Goal: Communication & Community: Answer question/provide support

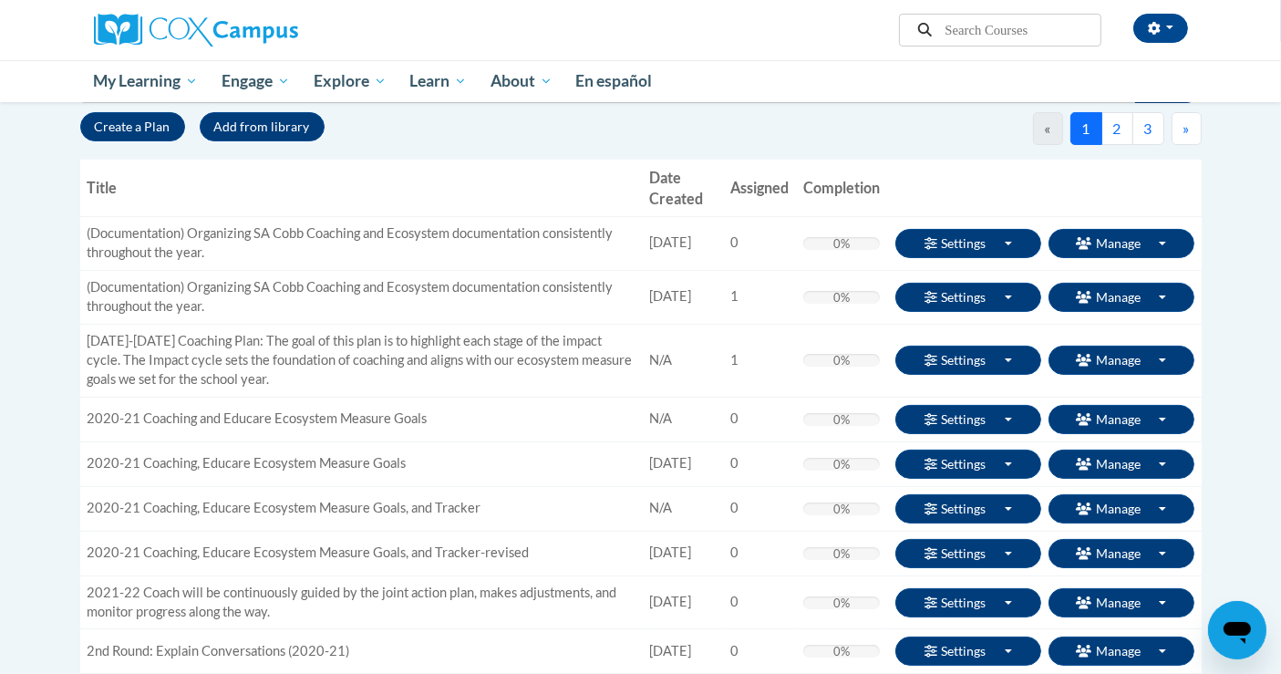
scroll to position [101, 0]
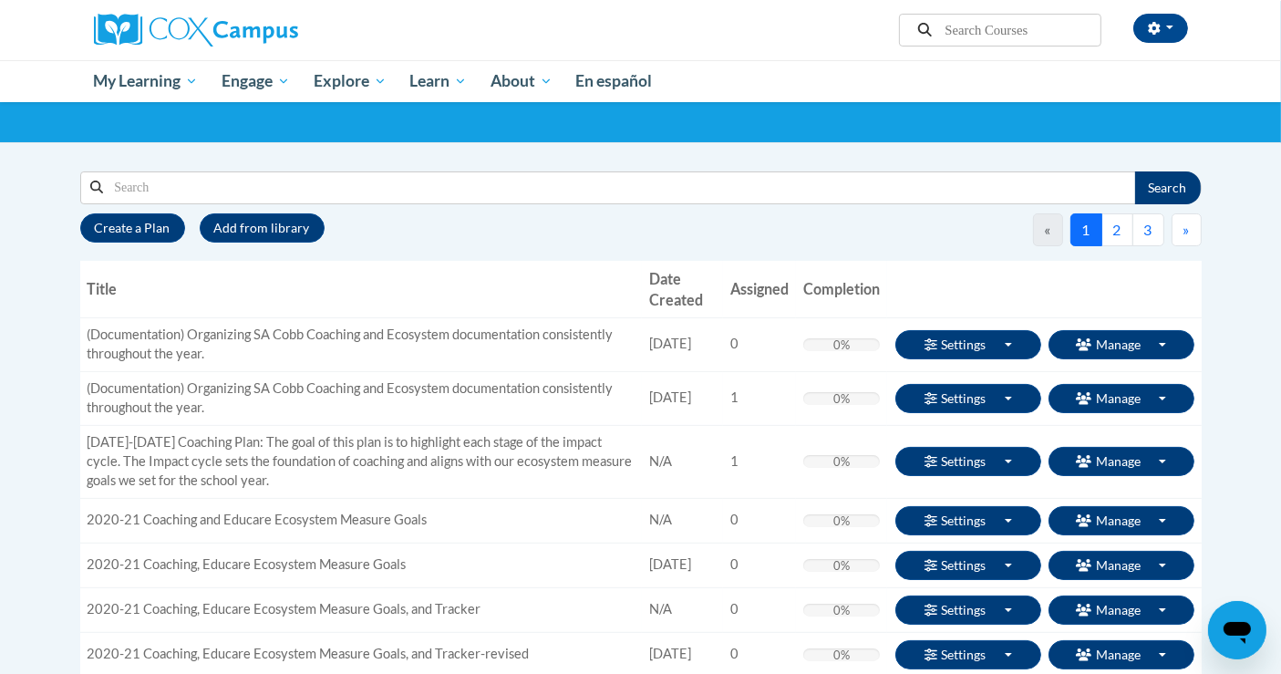
click at [222, 185] on input "Search" at bounding box center [618, 187] width 1031 height 31
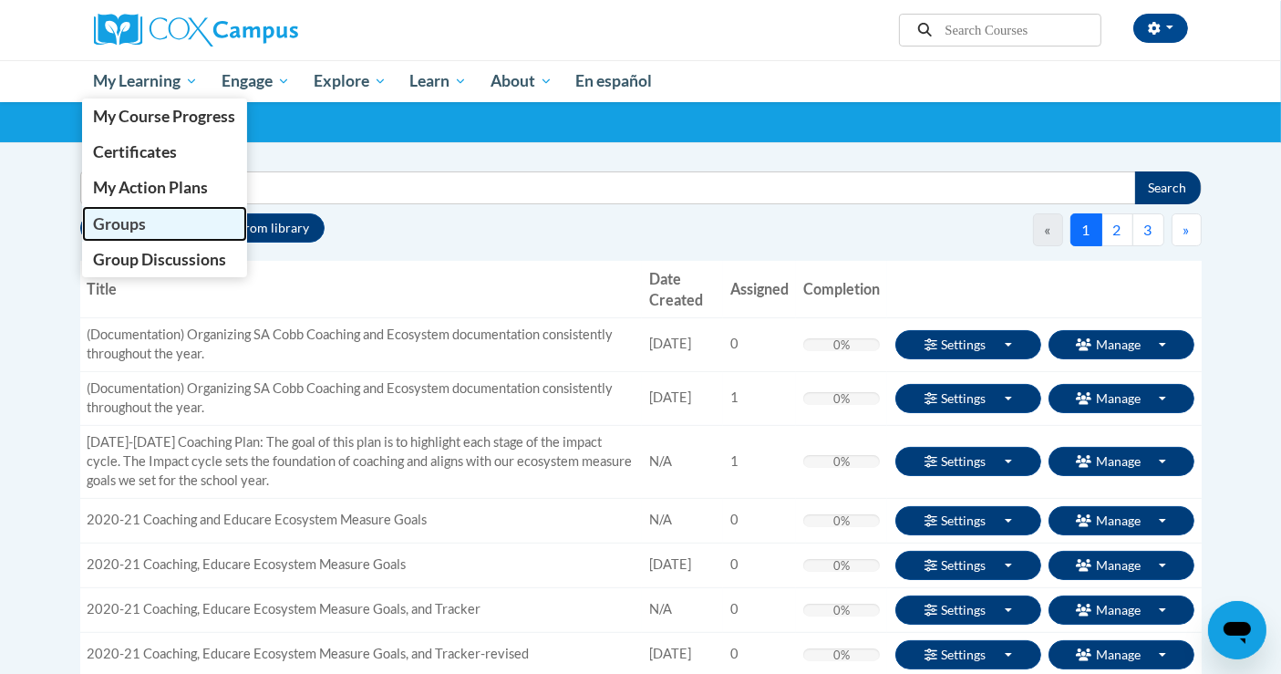
click at [145, 229] on span "Groups" at bounding box center [119, 223] width 53 height 19
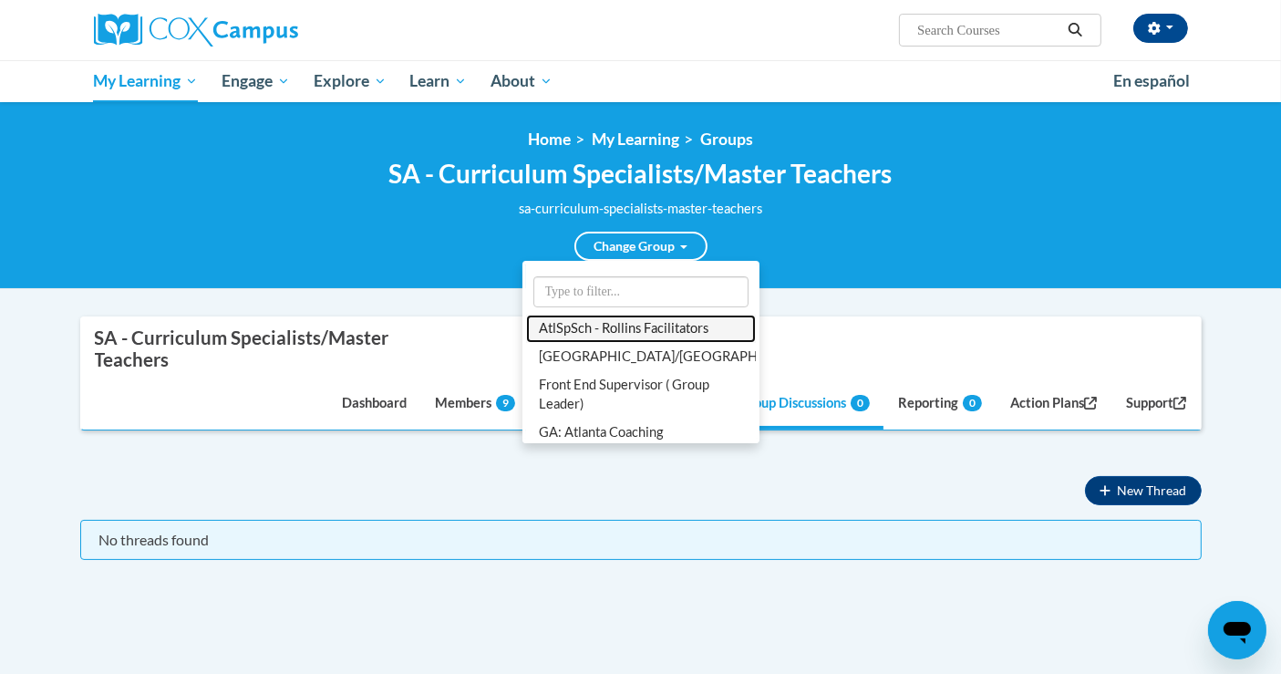
click at [673, 329] on link "AtlSpSch - Rollins Facilitators" at bounding box center [641, 328] width 230 height 28
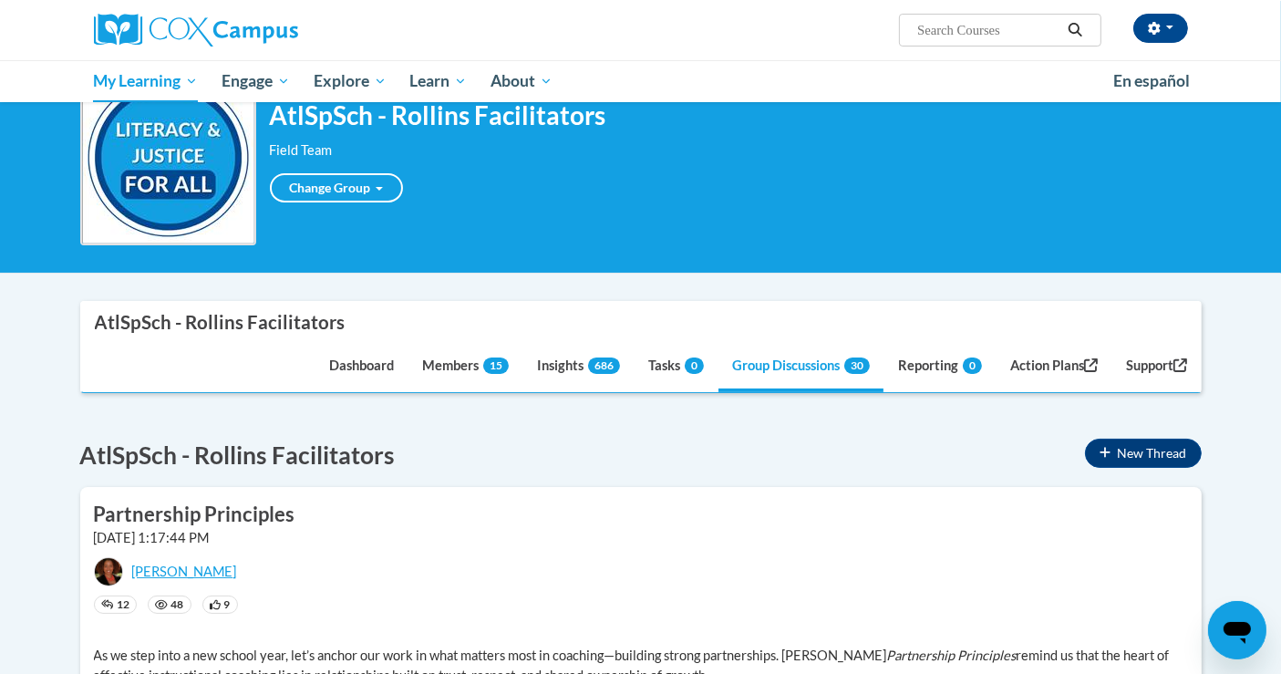
scroll to position [202, 0]
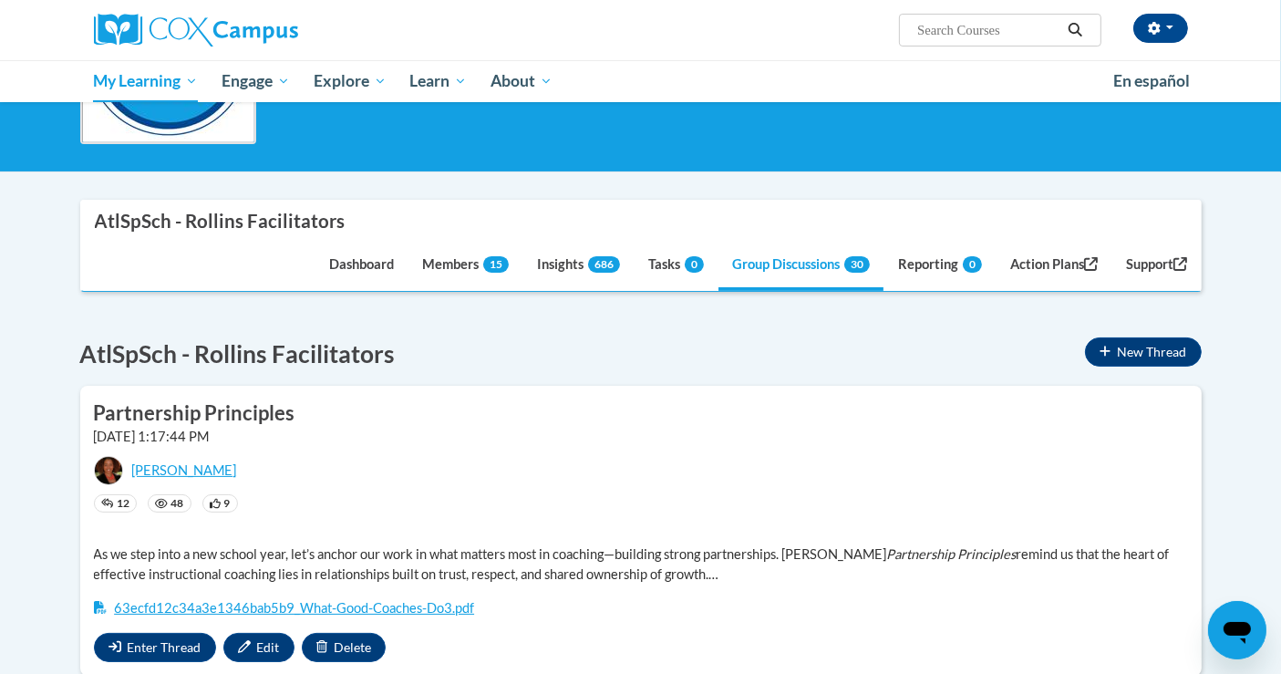
click at [117, 500] on span "12" at bounding box center [123, 503] width 13 height 11
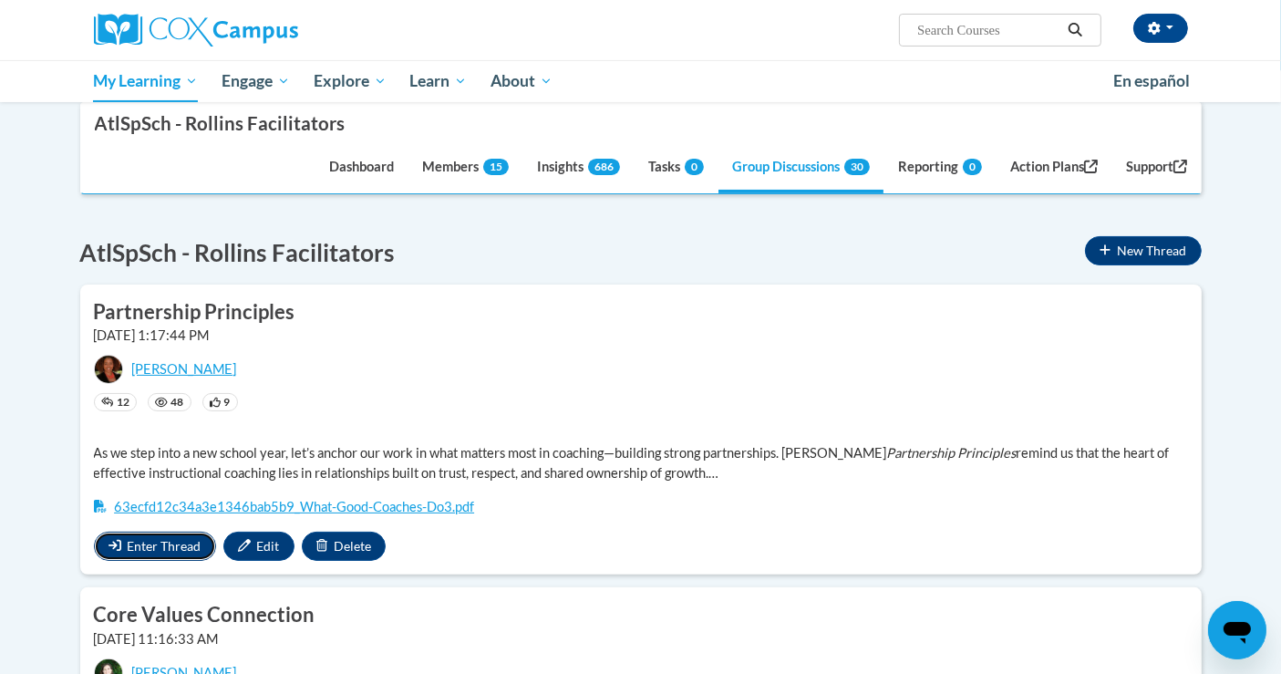
click at [153, 541] on span "Enter Thread" at bounding box center [165, 545] width 74 height 15
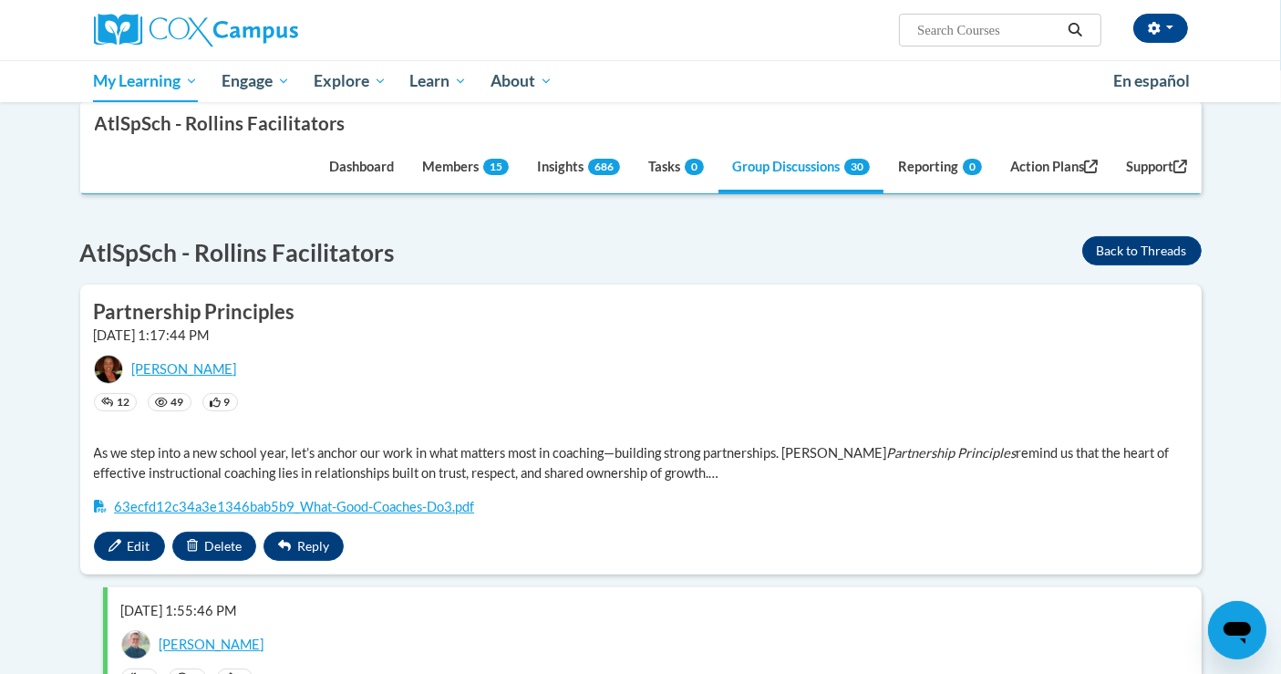
click at [186, 310] on h3 "Partnership Principles" at bounding box center [641, 312] width 1094 height 28
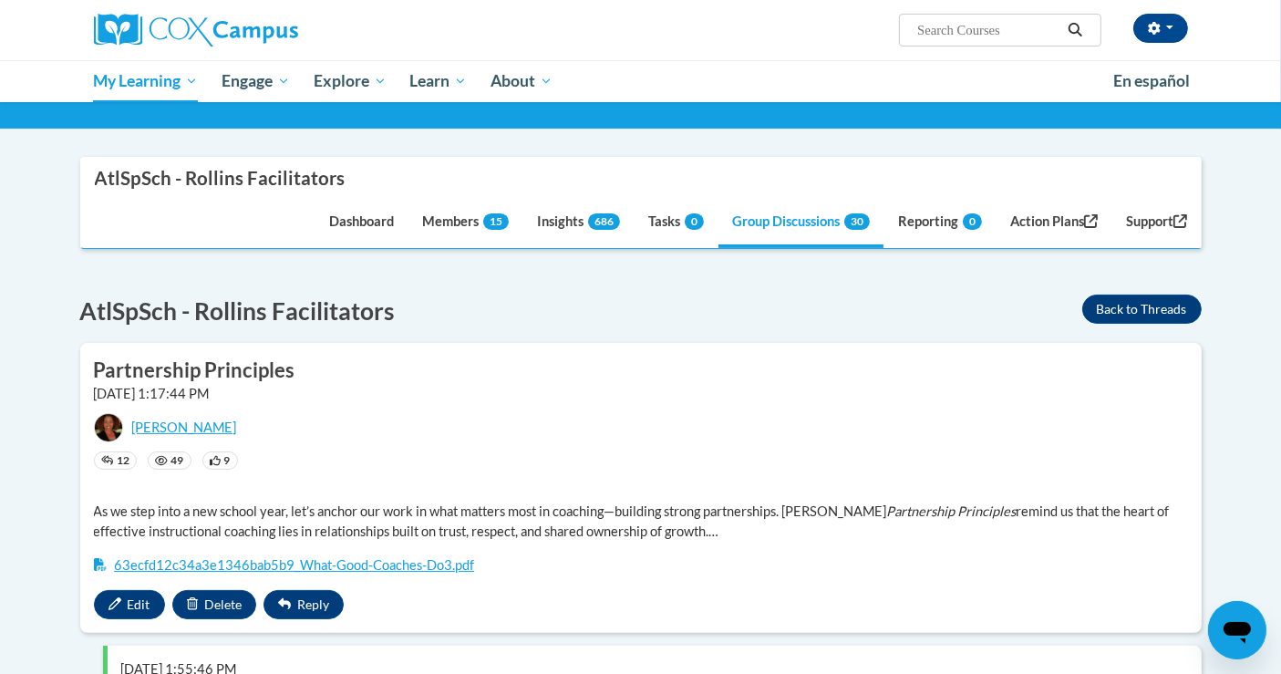
scroll to position [0, 0]
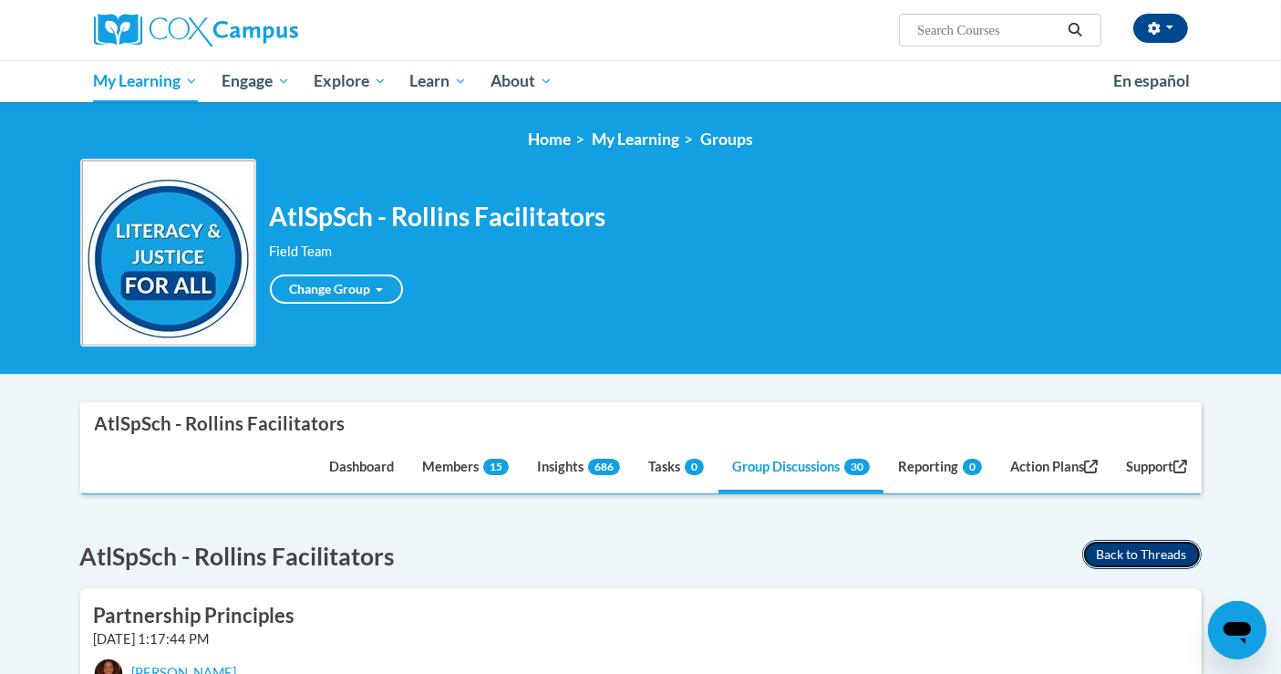
click at [1113, 543] on button "Back to Threads" at bounding box center [1141, 554] width 119 height 29
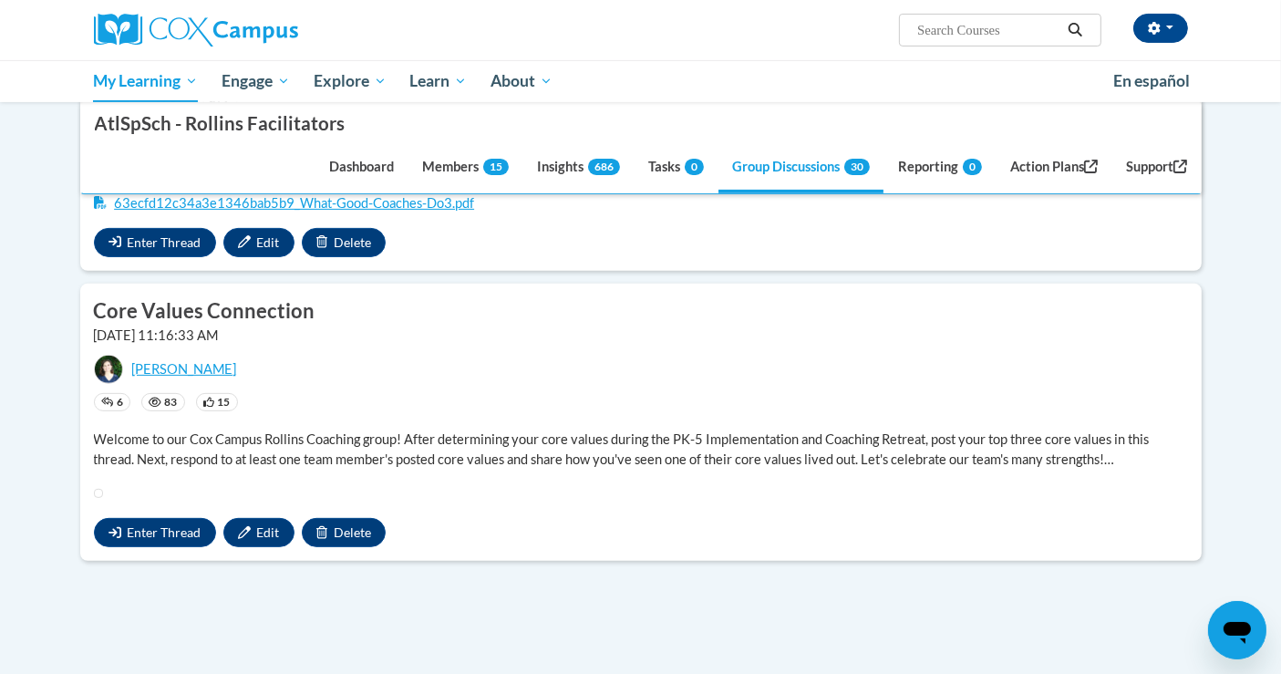
scroll to position [202, 0]
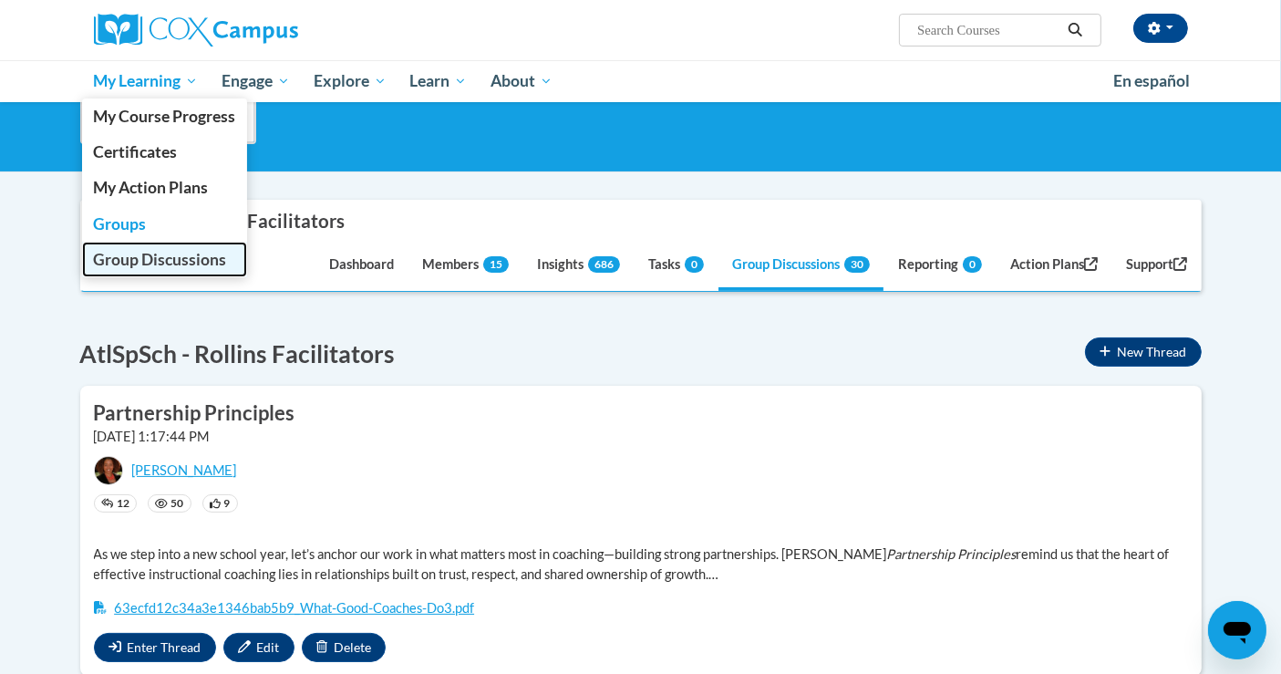
click at [135, 256] on span "Group Discussions" at bounding box center [159, 259] width 133 height 19
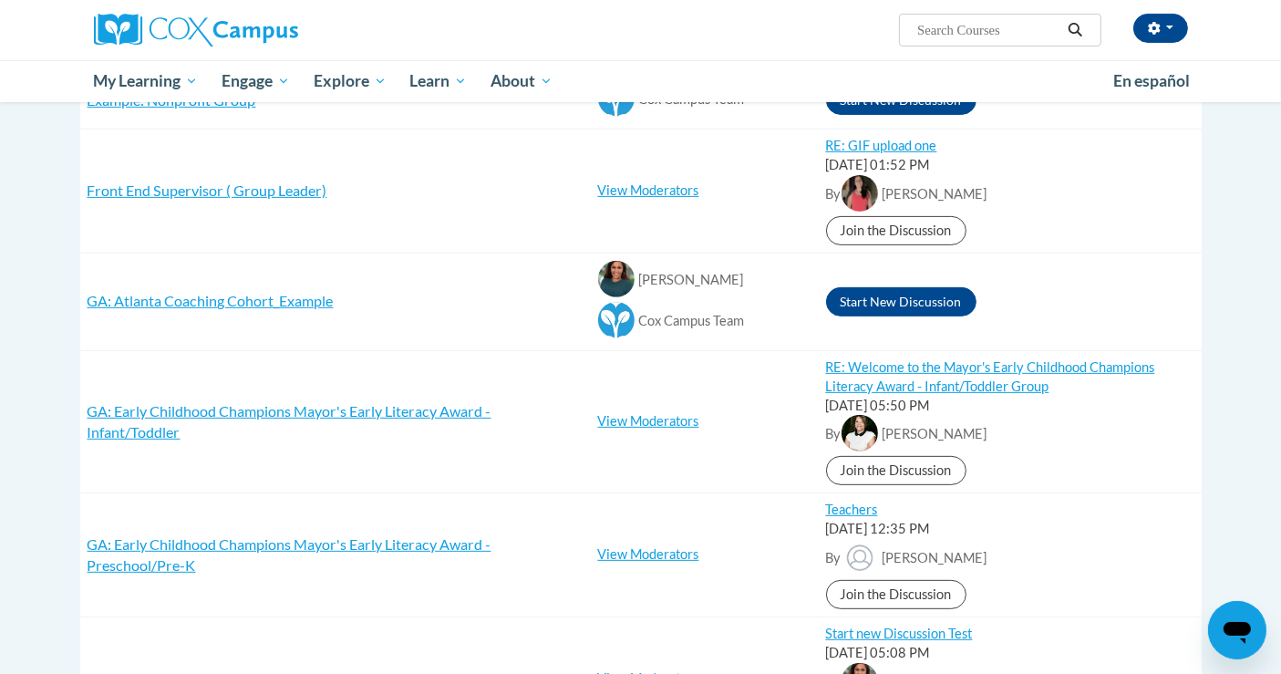
scroll to position [912, 0]
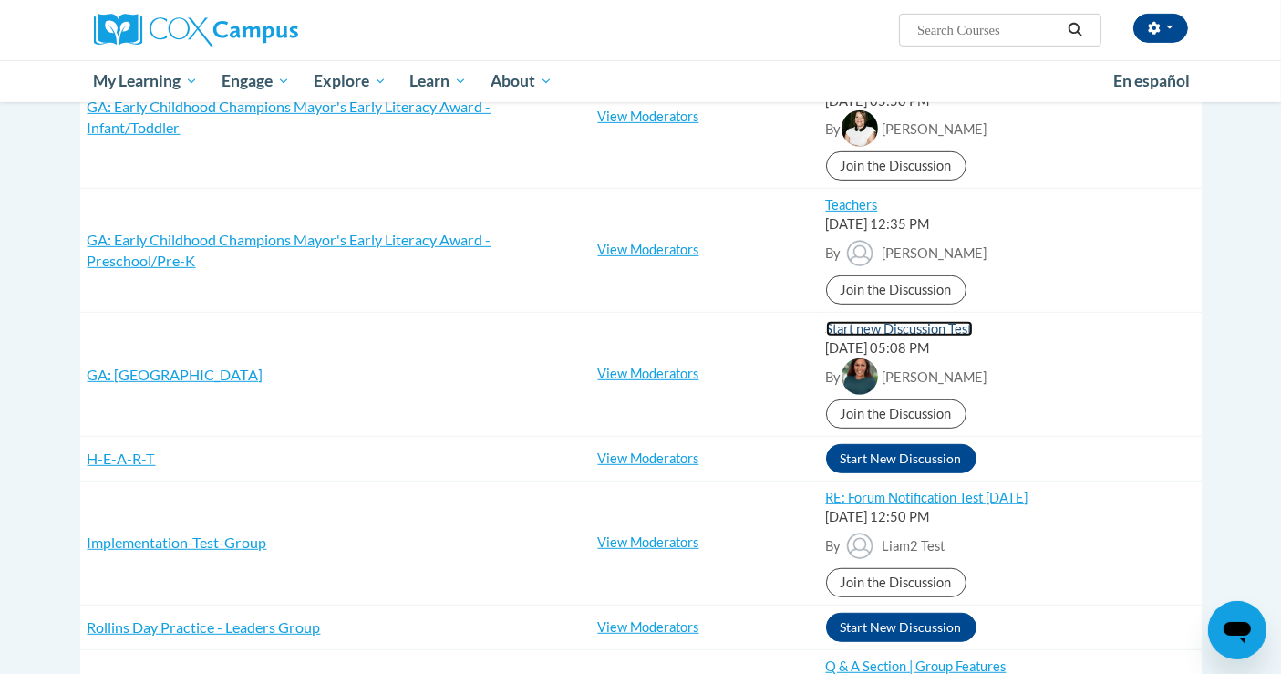
click at [913, 326] on link "Start new Discussion Test" at bounding box center [899, 328] width 147 height 15
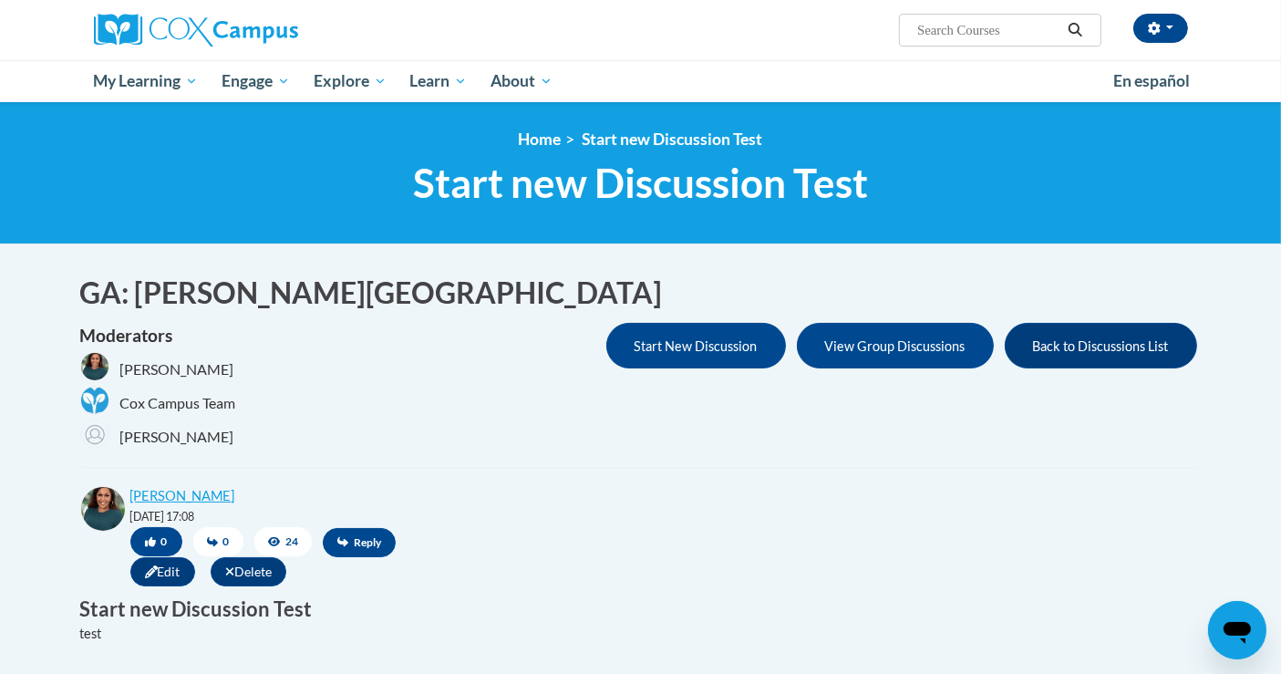
click at [693, 542] on div "Shonta Lyons 04/02/2025 @ 17:08 0 0 24 Reply Edit Delete" at bounding box center [634, 538] width 1108 height 105
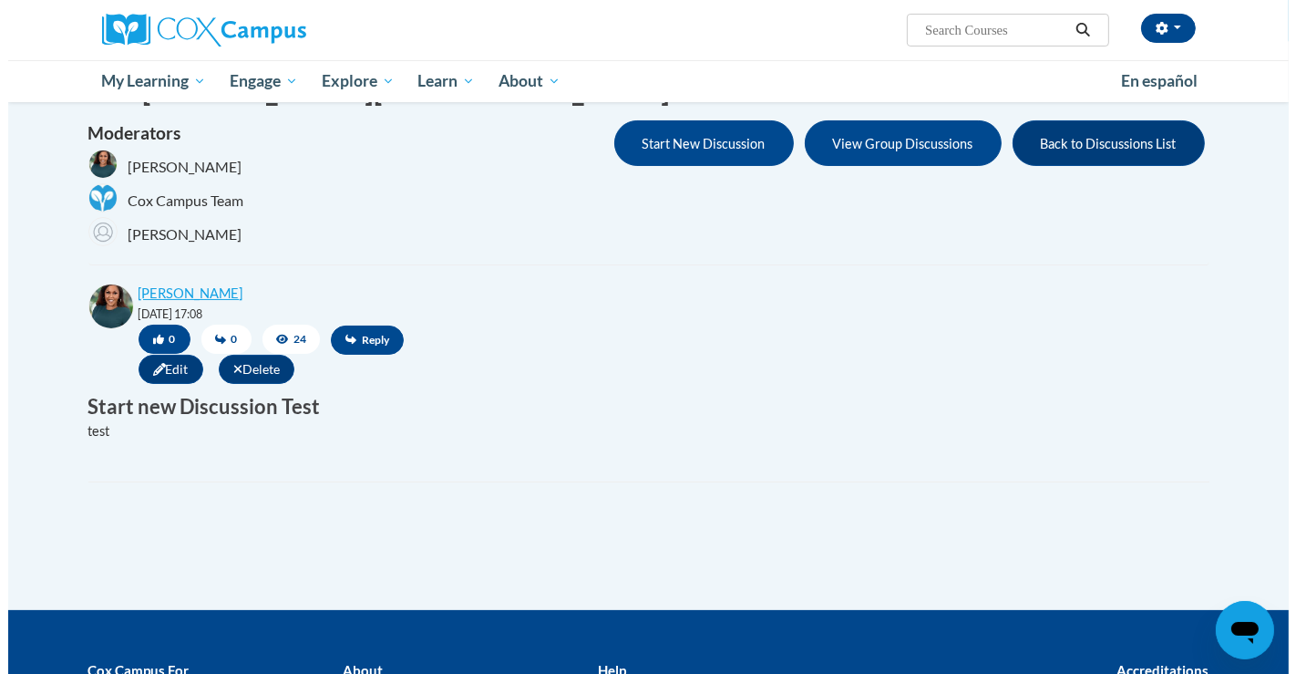
scroll to position [101, 0]
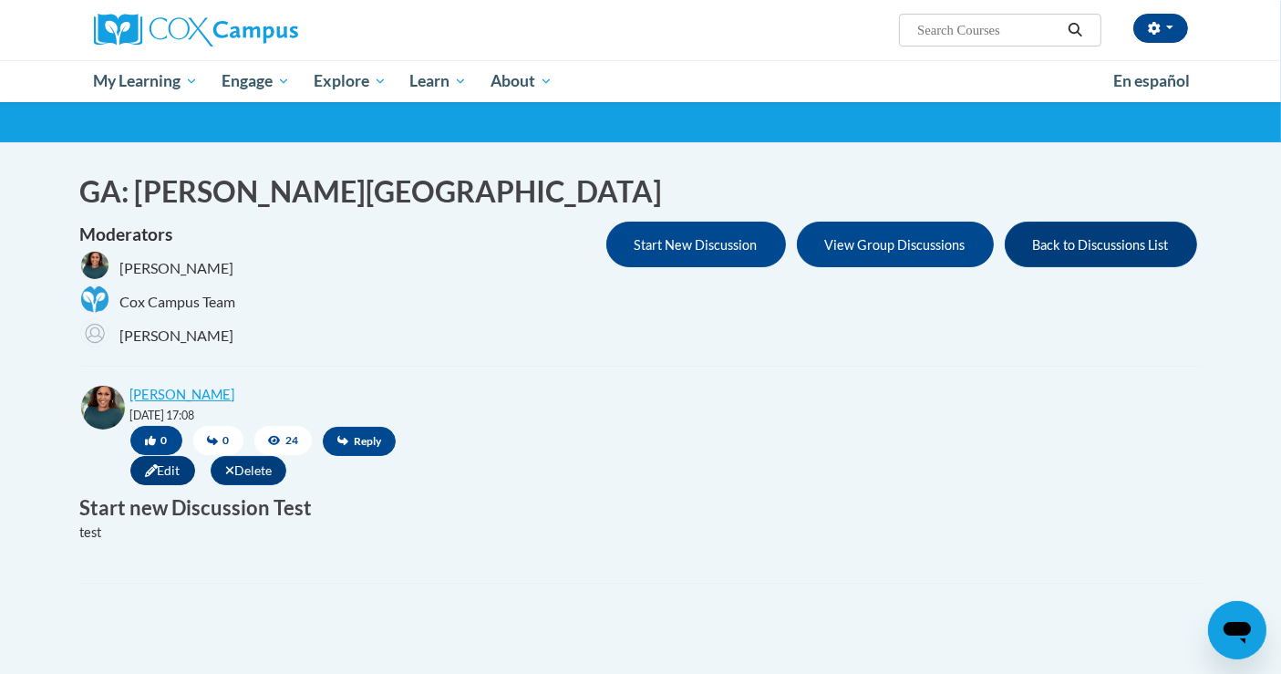
click at [161, 483] on span "Edit" at bounding box center [162, 470] width 65 height 29
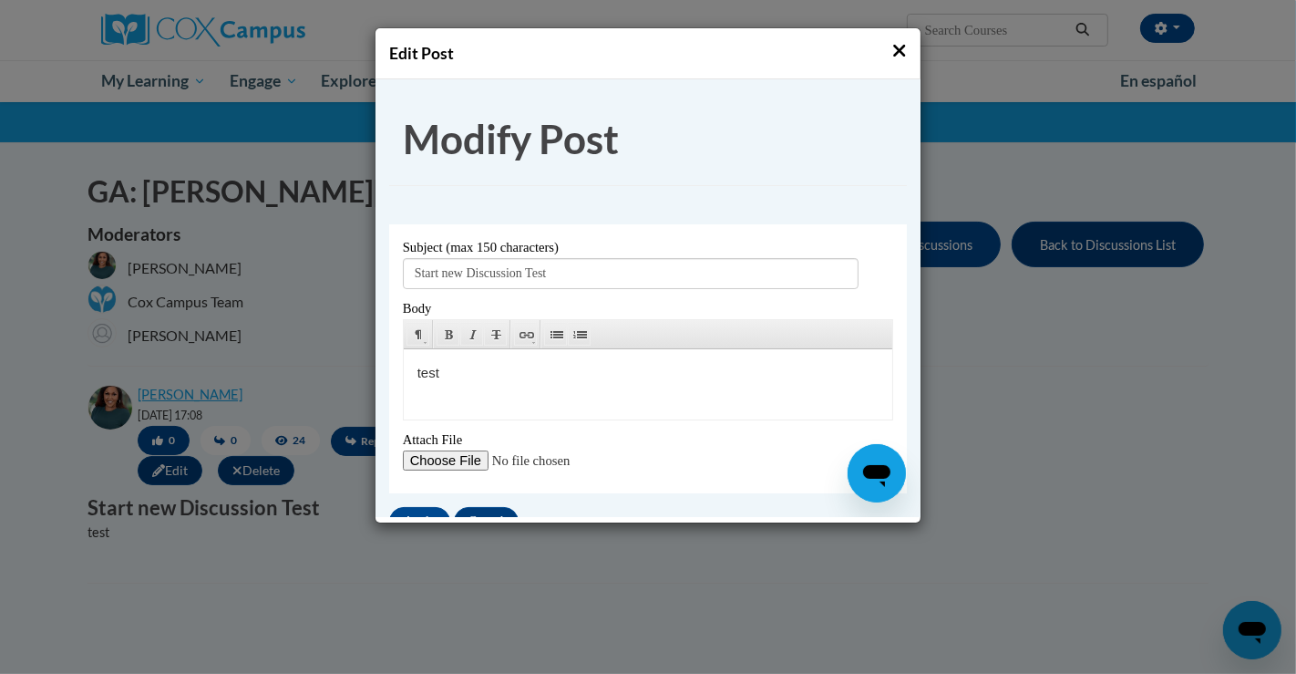
scroll to position [0, 0]
click at [455, 280] on input "Start new Discussion Test" at bounding box center [630, 273] width 456 height 31
click at [455, 279] on input "Start N Discussion Test" at bounding box center [630, 273] width 456 height 31
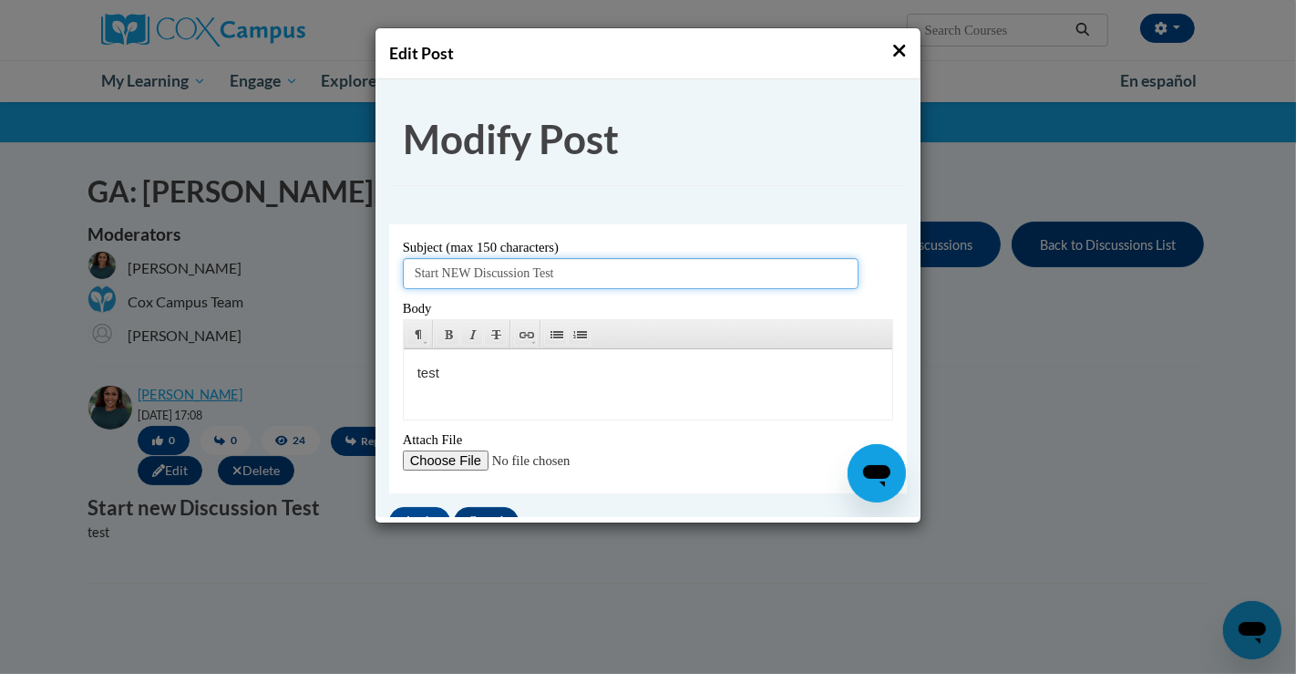
scroll to position [140, 0]
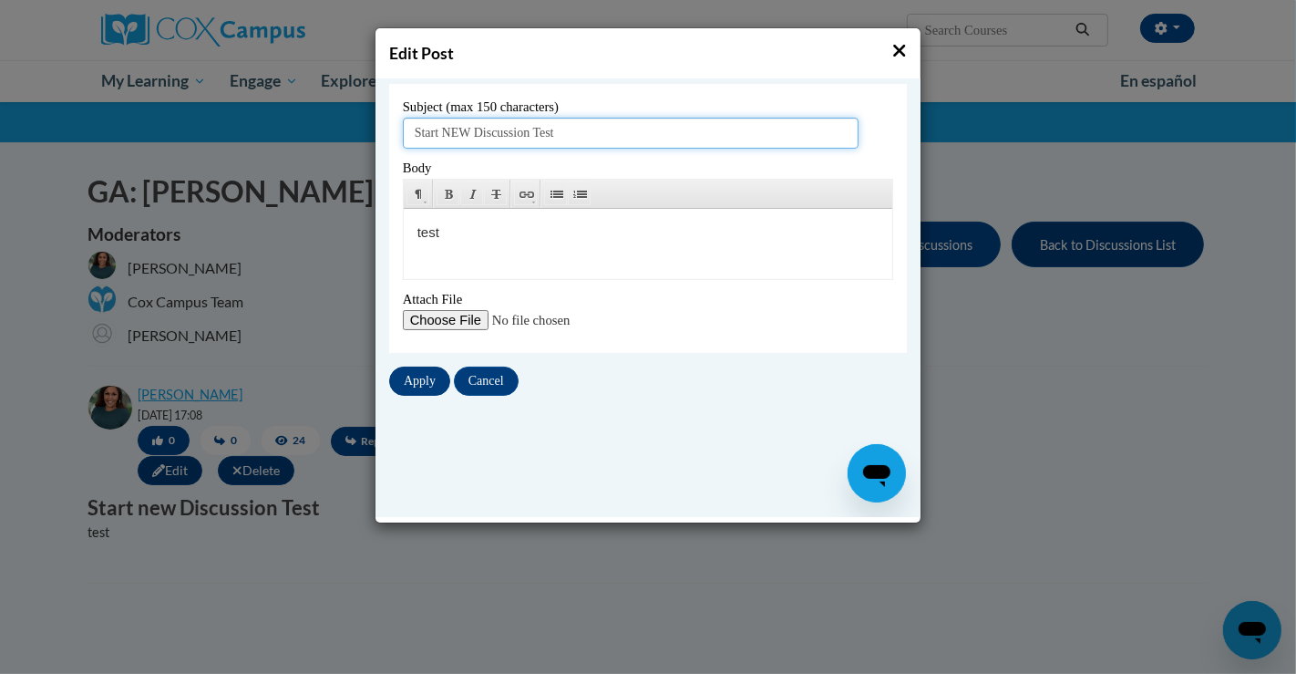
type input "Start NEW Discussion Test"
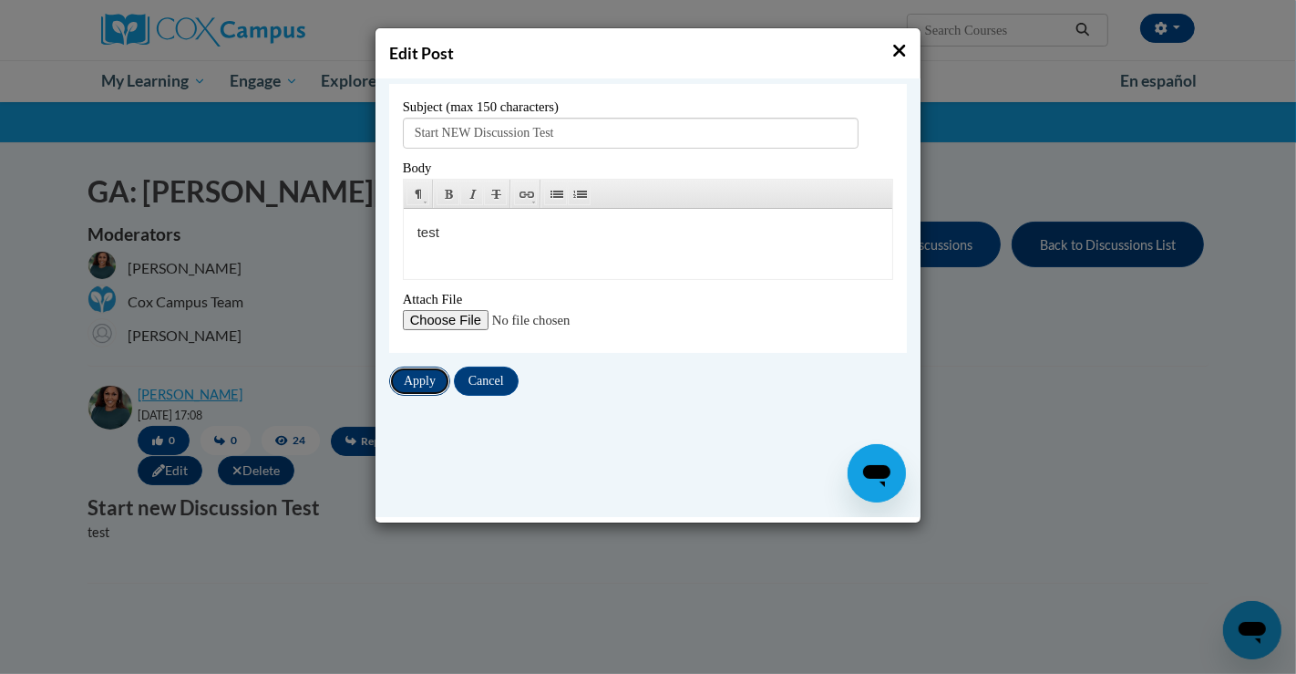
click at [408, 378] on input "Apply" at bounding box center [418, 380] width 61 height 29
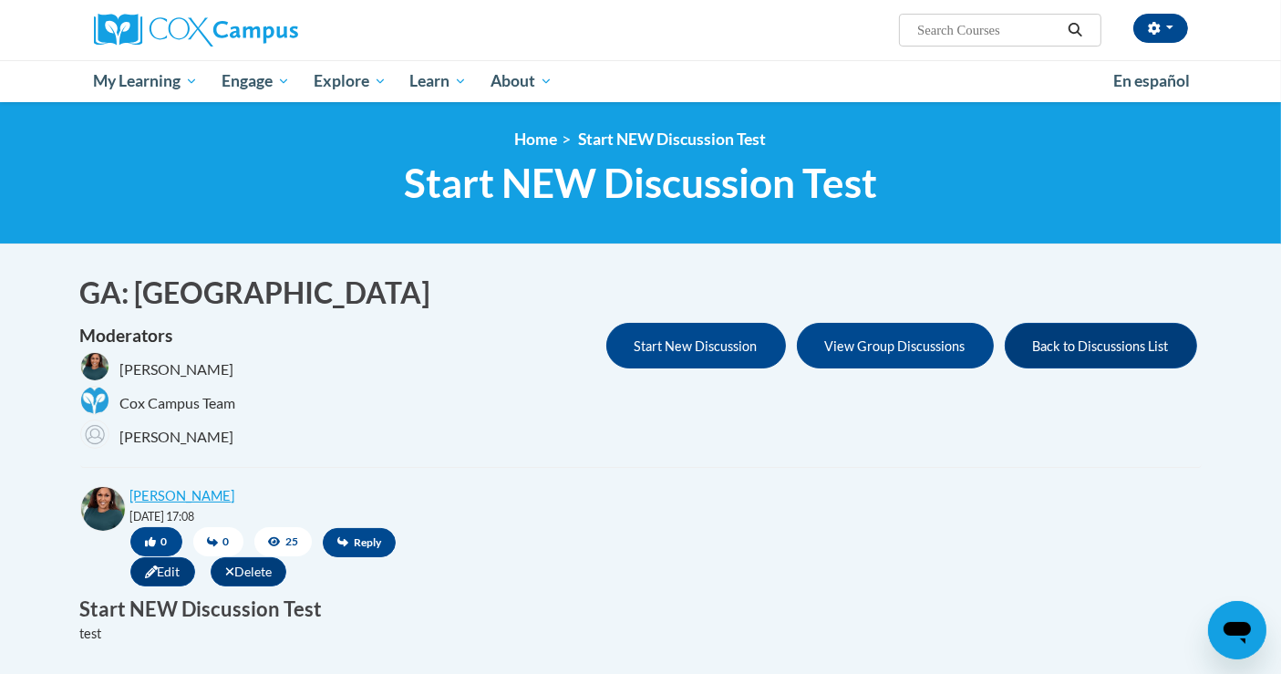
click at [682, 490] on div "Shonta Lyons 04/02/2025 @ 17:08 0 0 25 Reply Edit Delete" at bounding box center [634, 538] width 1108 height 105
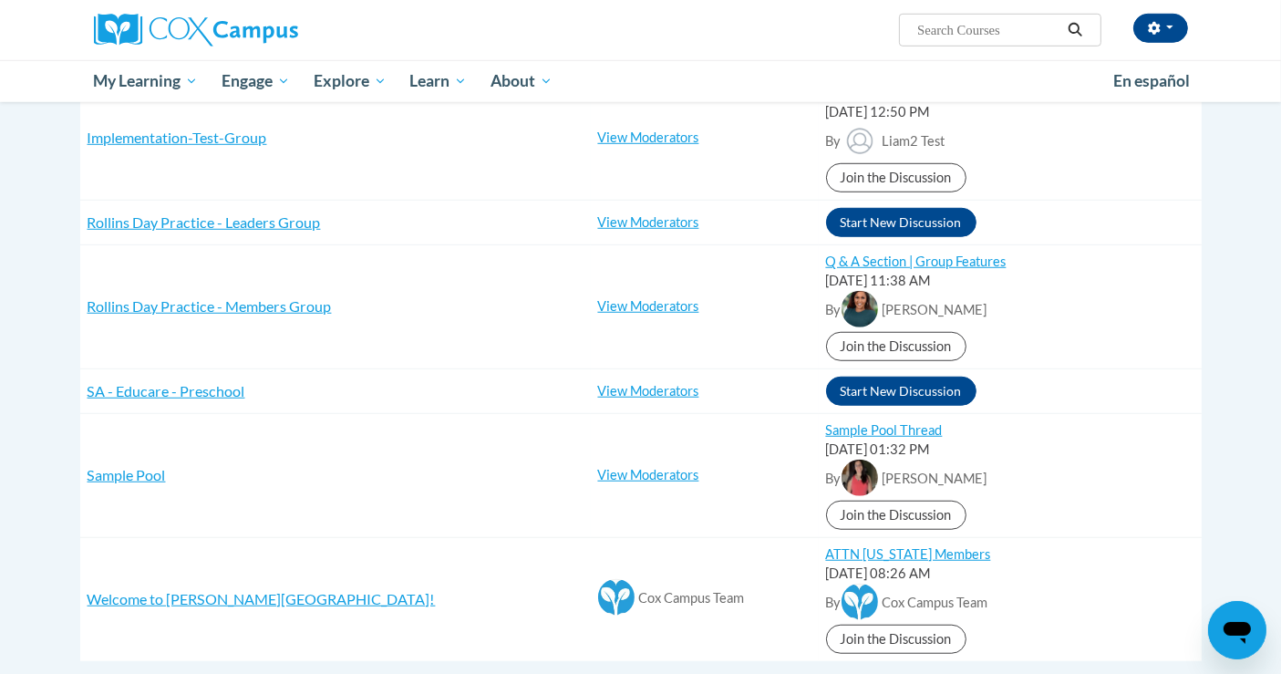
scroll to position [1215, 0]
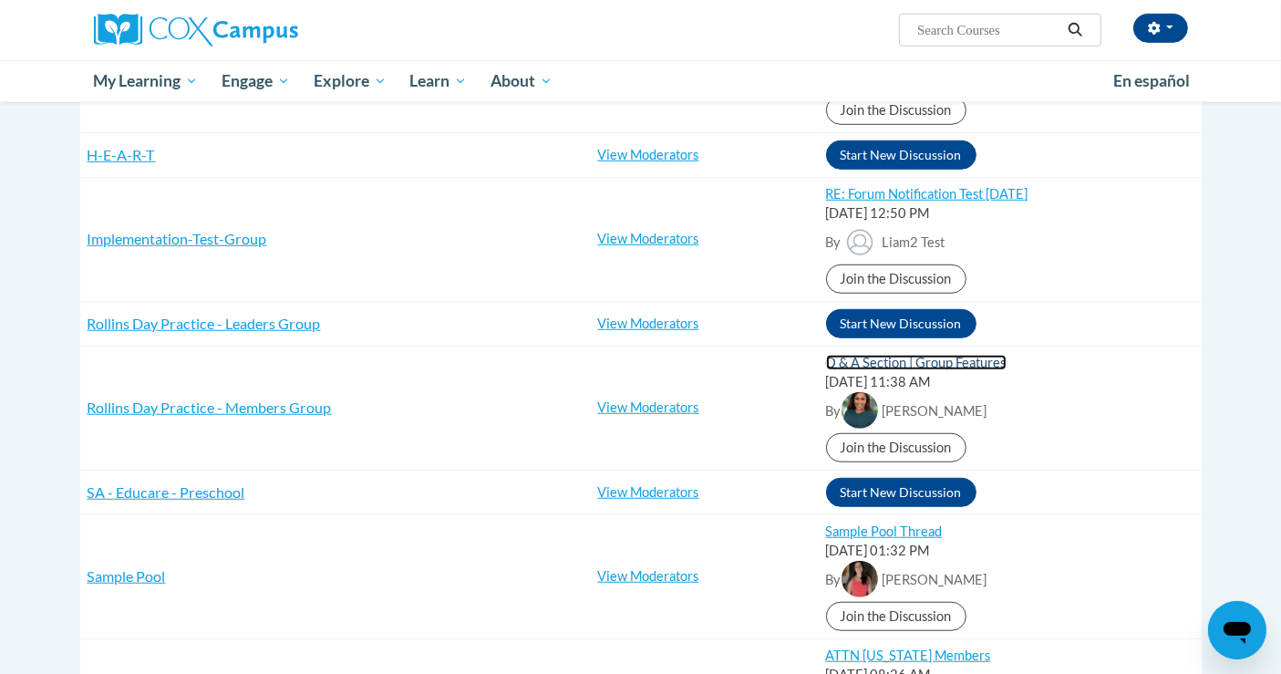
click at [881, 357] on link "Q & A Section | Group Features" at bounding box center [916, 362] width 180 height 15
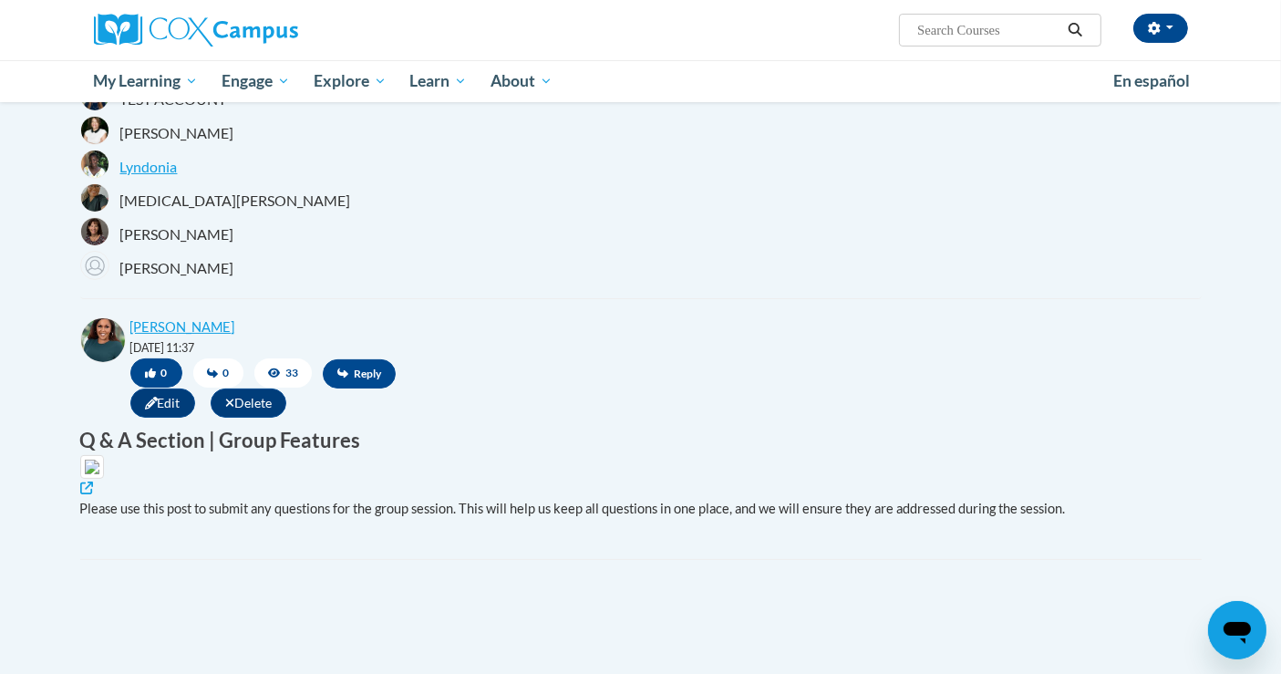
scroll to position [101, 0]
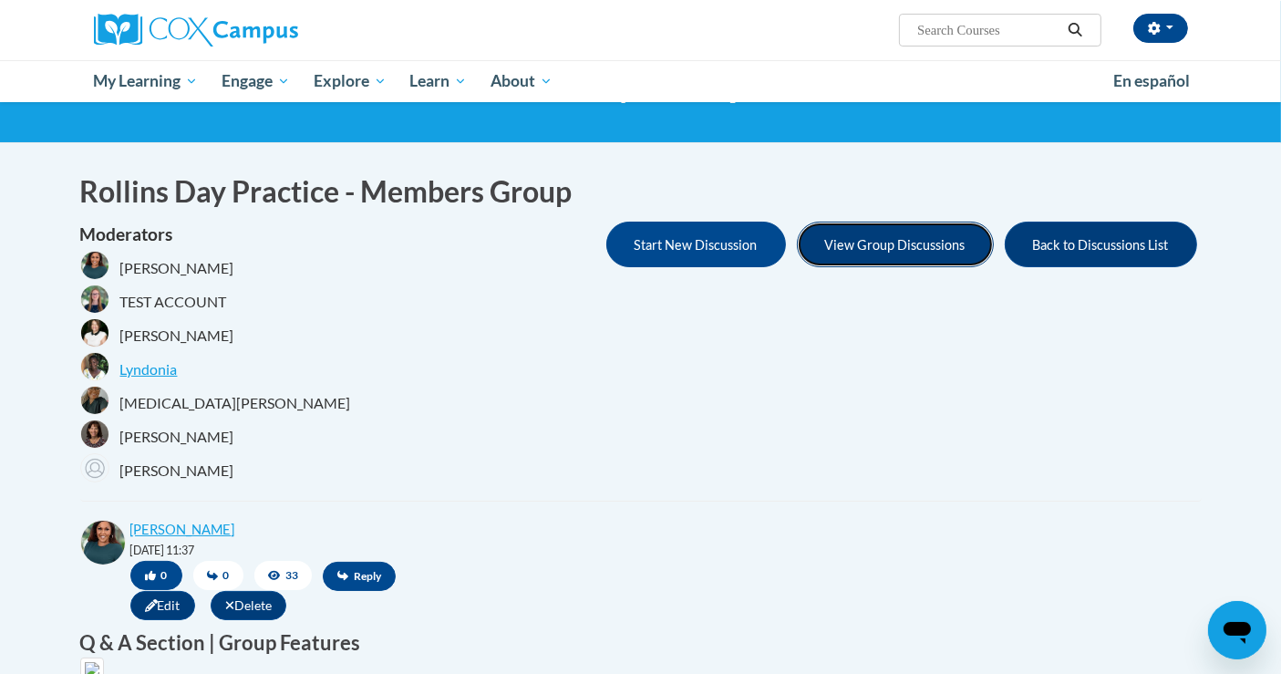
click at [865, 235] on button "View Group Discussions" at bounding box center [895, 245] width 197 height 46
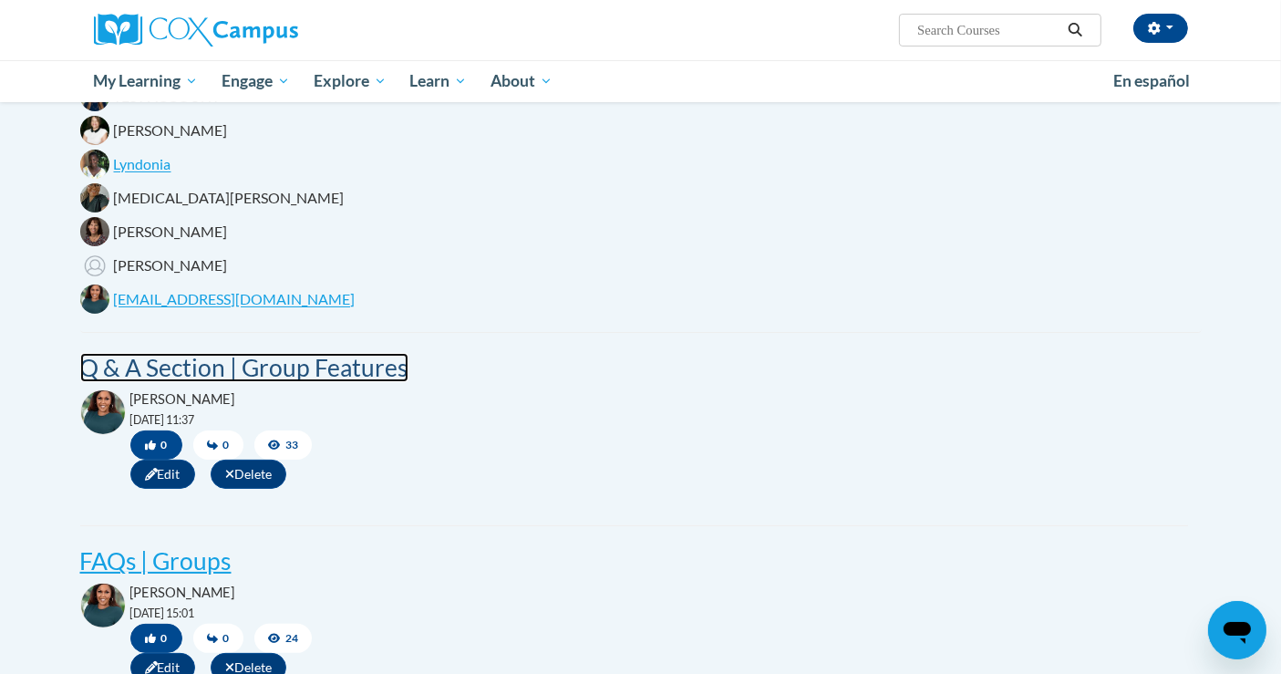
click at [283, 362] on post "Q & A Section | Group Features" at bounding box center [244, 367] width 328 height 29
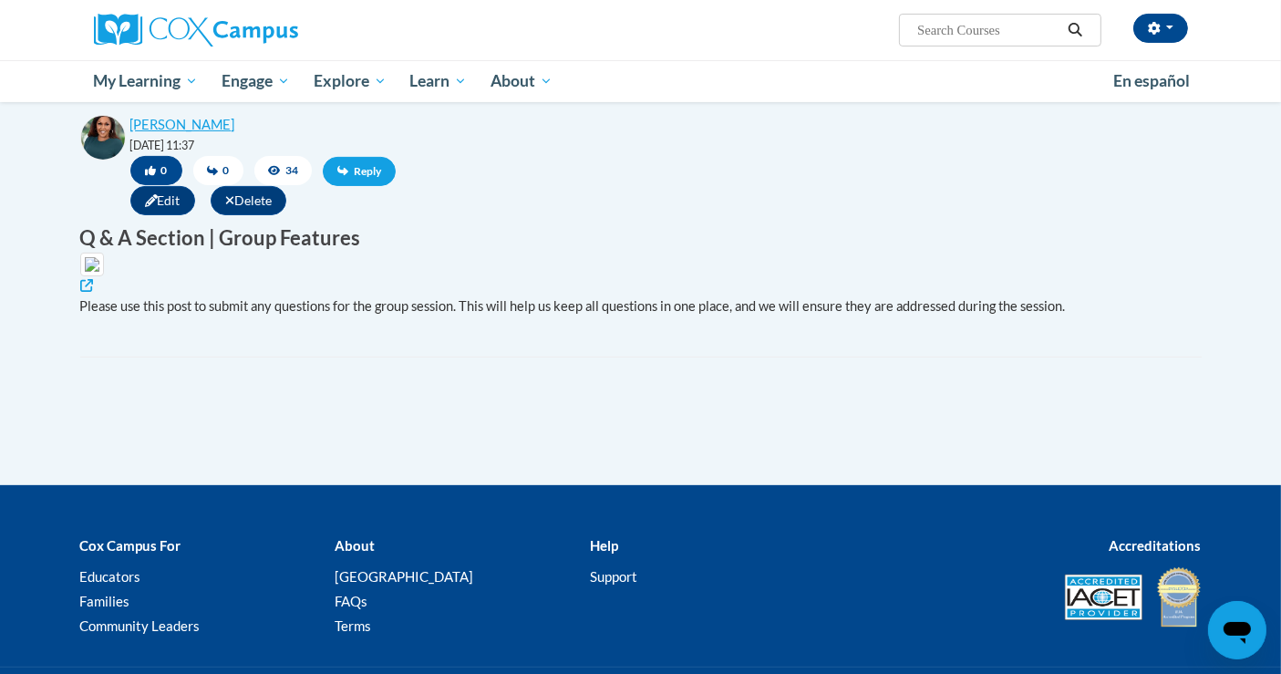
click at [347, 170] on span "Reply" at bounding box center [359, 171] width 73 height 29
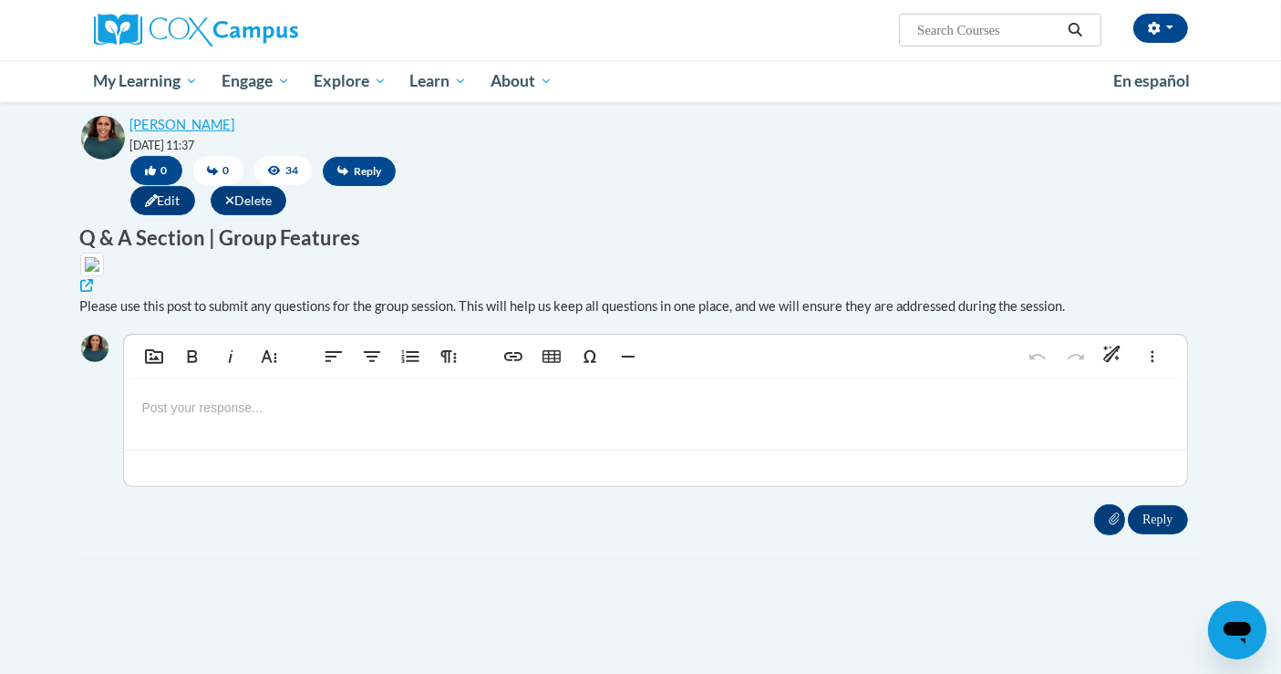
click at [206, 417] on p at bounding box center [655, 407] width 1026 height 20
type textarea "<p>A</p>"
click at [193, 367] on icon "button" at bounding box center [192, 356] width 22 height 22
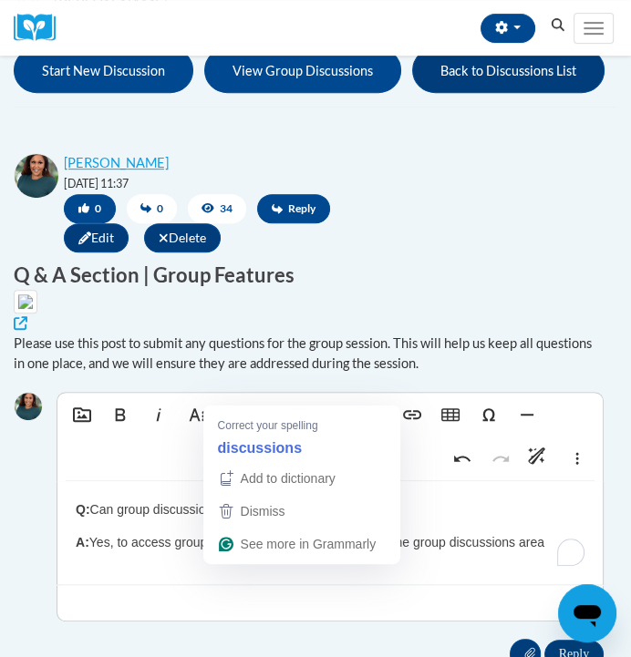
click at [233, 552] on p "A: Yes, to access group dicussions post urls navigate to the group discussions …" at bounding box center [330, 542] width 509 height 20
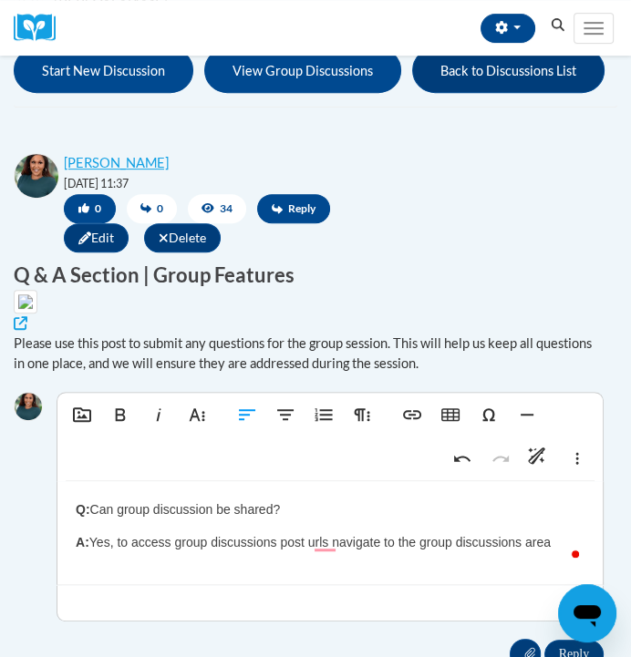
drag, startPoint x: 299, startPoint y: 542, endPoint x: 98, endPoint y: 527, distance: 202.1
click at [98, 520] on p "Q: Can group discussion be shared?" at bounding box center [330, 510] width 509 height 20
click at [226, 520] on p "Q: Can group discussion be shared?" at bounding box center [330, 510] width 509 height 20
click at [215, 520] on p "Q: Can group discussion be shared?" at bounding box center [330, 510] width 509 height 20
click at [218, 520] on p "Q: Can group discussion be shared?" at bounding box center [330, 510] width 509 height 20
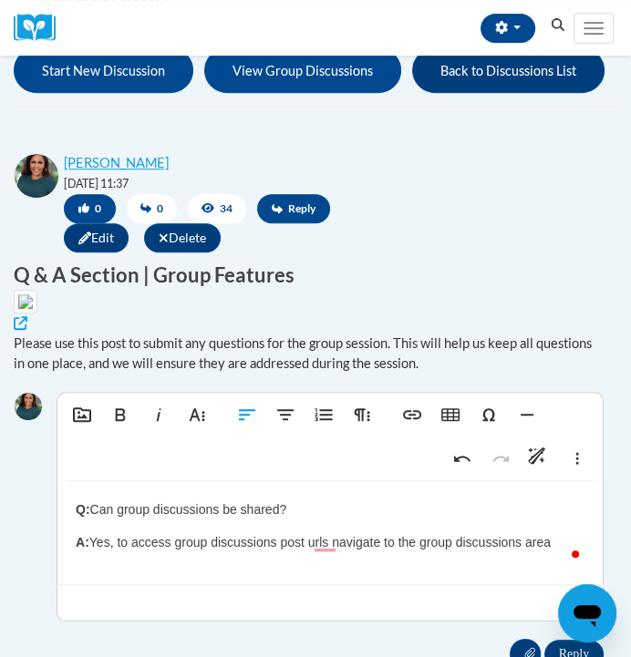
click at [291, 520] on p "Q: Can group discussions be shared?" at bounding box center [330, 510] width 509 height 20
drag, startPoint x: 88, startPoint y: 532, endPoint x: 365, endPoint y: 528, distance: 276.2
click at [365, 520] on p "Q: Can group discussions be shared?" at bounding box center [330, 510] width 509 height 20
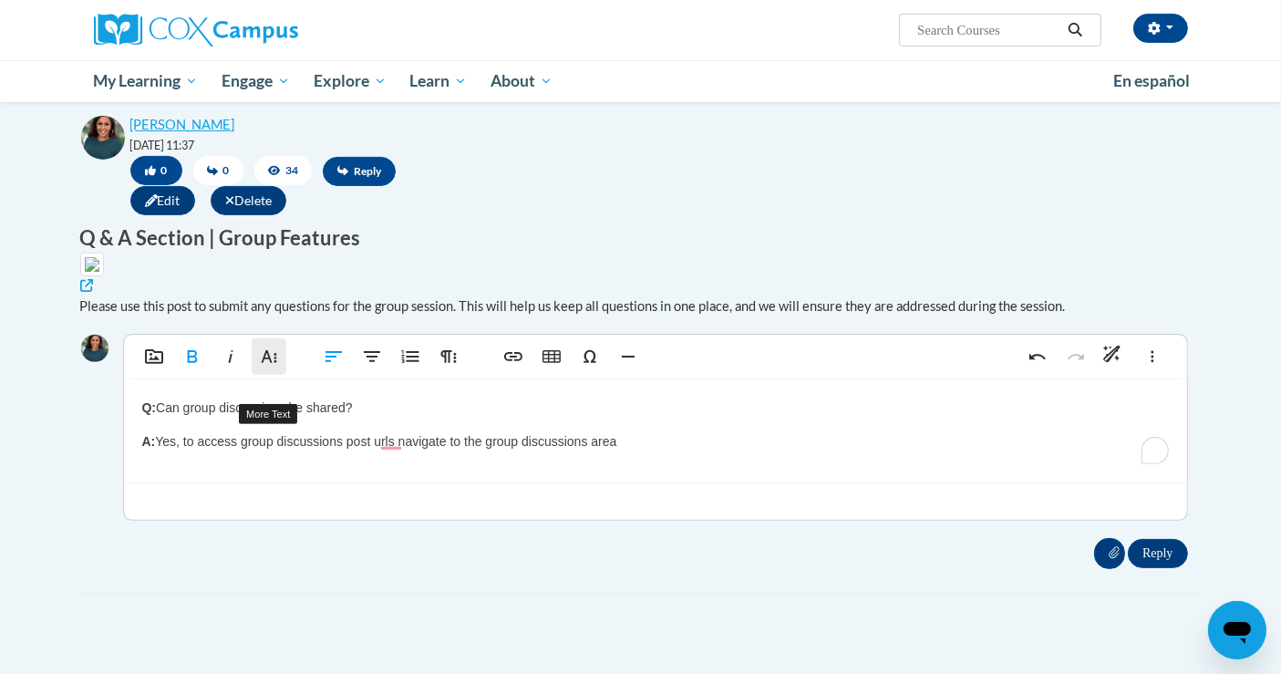
click at [267, 367] on icon "button" at bounding box center [269, 356] width 22 height 22
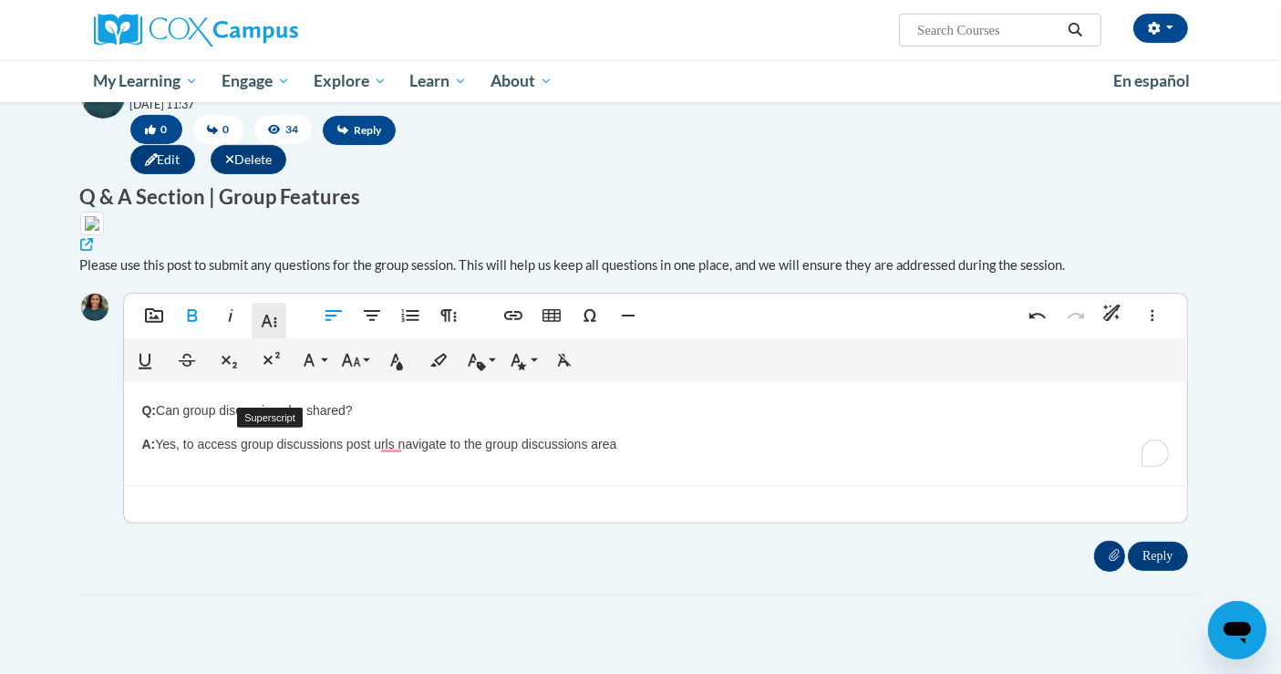
scroll to position [549, 0]
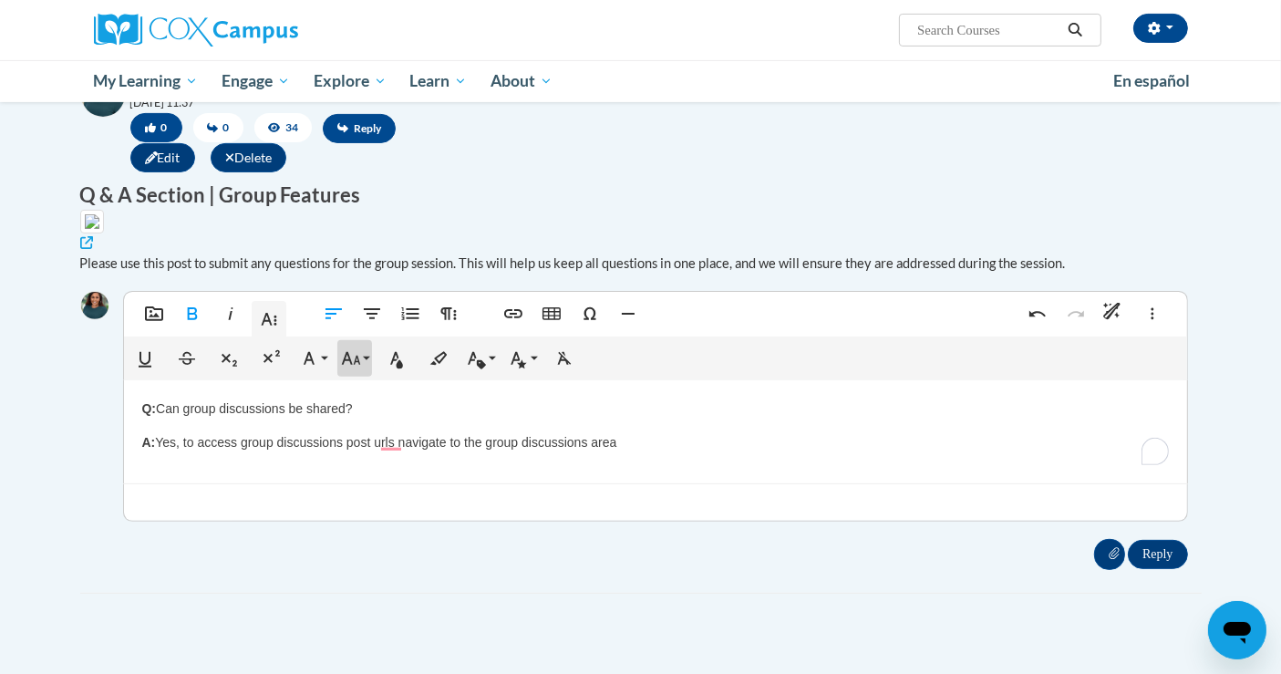
click at [351, 365] on icon "button" at bounding box center [350, 358] width 19 height 13
click at [365, 544] on link "14" at bounding box center [370, 530] width 66 height 27
click at [359, 369] on icon "button" at bounding box center [351, 358] width 22 height 22
click at [356, 544] on link "14" at bounding box center [370, 530] width 66 height 27
click at [365, 376] on button "Font Size" at bounding box center [354, 358] width 35 height 36
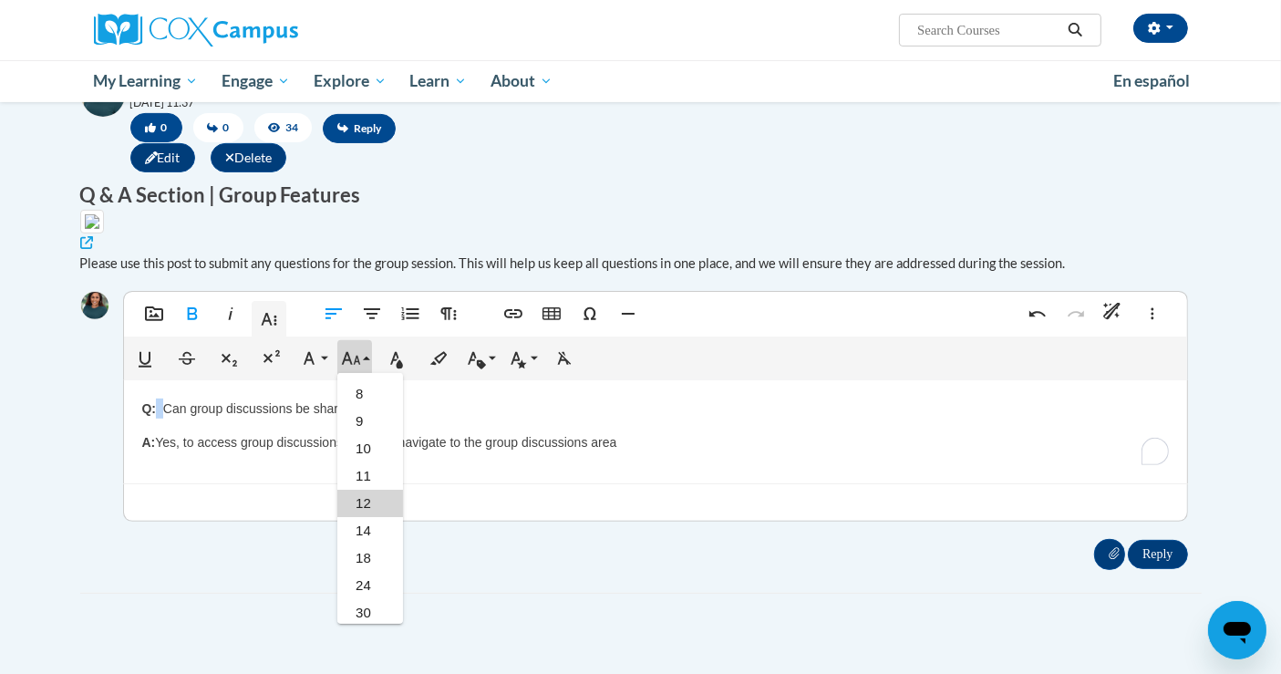
click at [362, 517] on link "12" at bounding box center [370, 503] width 66 height 27
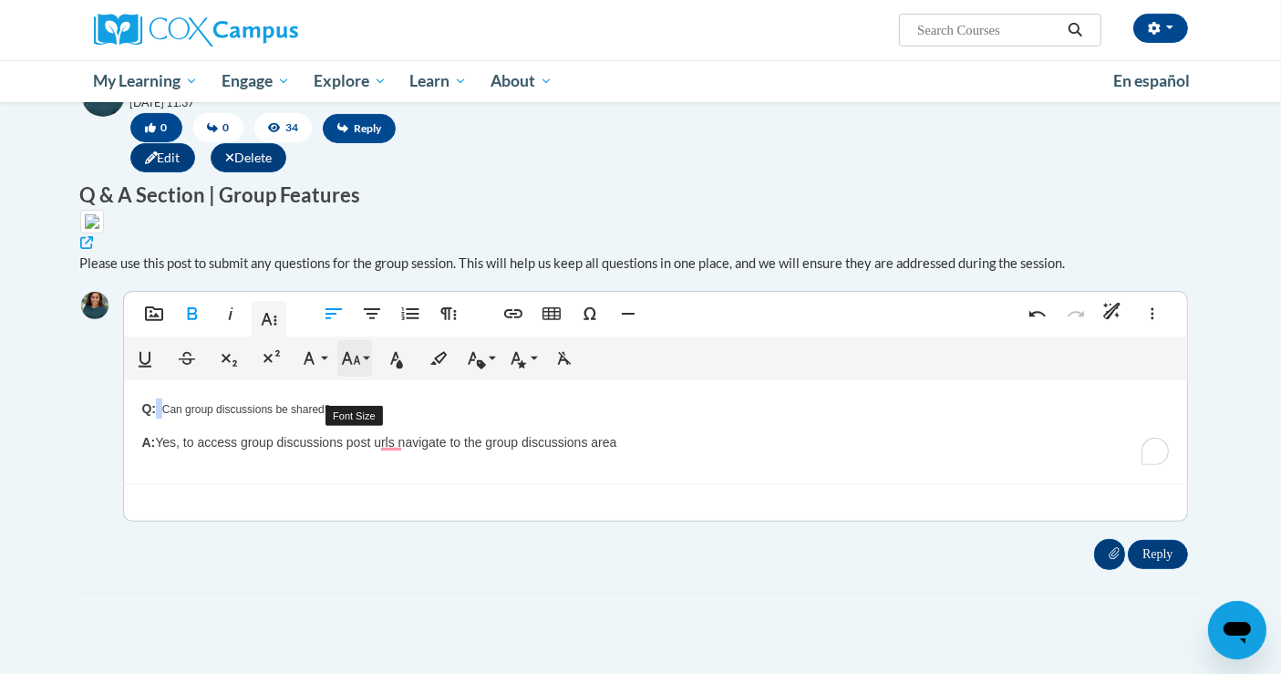
click at [362, 376] on button "Font Size" at bounding box center [354, 358] width 35 height 36
click at [362, 544] on link "14" at bounding box center [370, 530] width 66 height 27
click at [431, 418] on p "Q: Can group discussions be shared?" at bounding box center [655, 408] width 1026 height 20
click at [507, 452] on p "A: Yes, to access group discussions post URLs navigate to the group discussions…" at bounding box center [655, 442] width 1026 height 20
click at [642, 452] on p "A: Yes, to access group discussions post URLs navigate to the group discussions…" at bounding box center [655, 442] width 1026 height 20
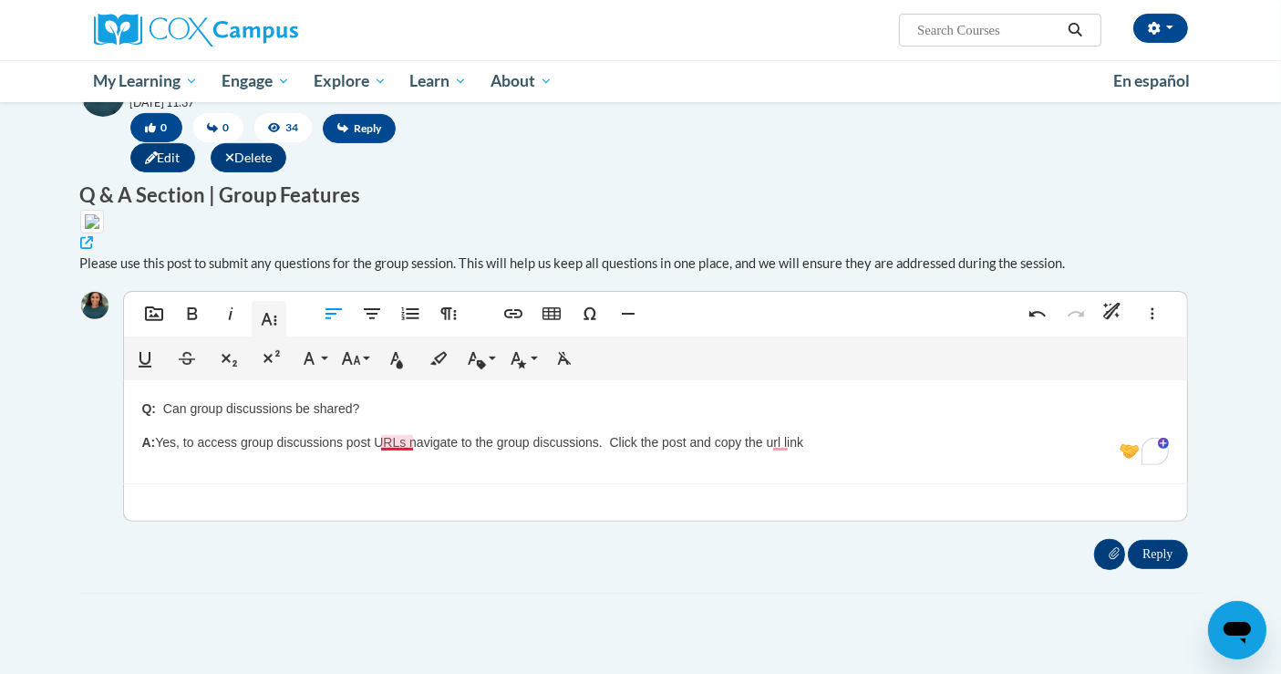
click at [396, 452] on p "A: Yes, to access group discussions post URLs navigate to the group discussions…" at bounding box center [655, 442] width 1026 height 20
click at [779, 452] on p "A: Yes, to access group discussions post URLs, navigate to the group discussion…" at bounding box center [655, 442] width 1026 height 20
click at [836, 452] on p "A: Yes, to access group discussions post URLs, navigate to the group discussion…" at bounding box center [655, 442] width 1026 height 20
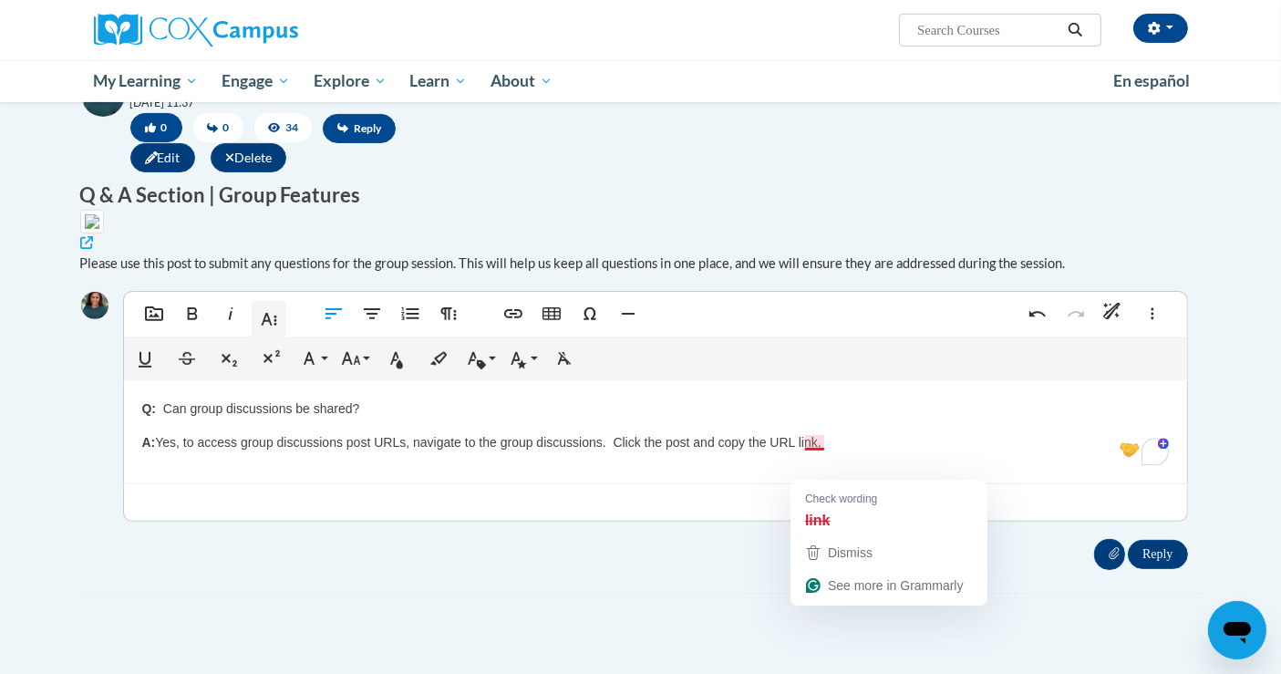
click at [817, 452] on p "A: Yes, to access group discussions post URLs, navigate to the group discussion…" at bounding box center [655, 442] width 1026 height 20
type textarea "<p><strong>Q:<span style="font-size: 14px;">&nbsp;&nbsp;</span></strong><span s…"
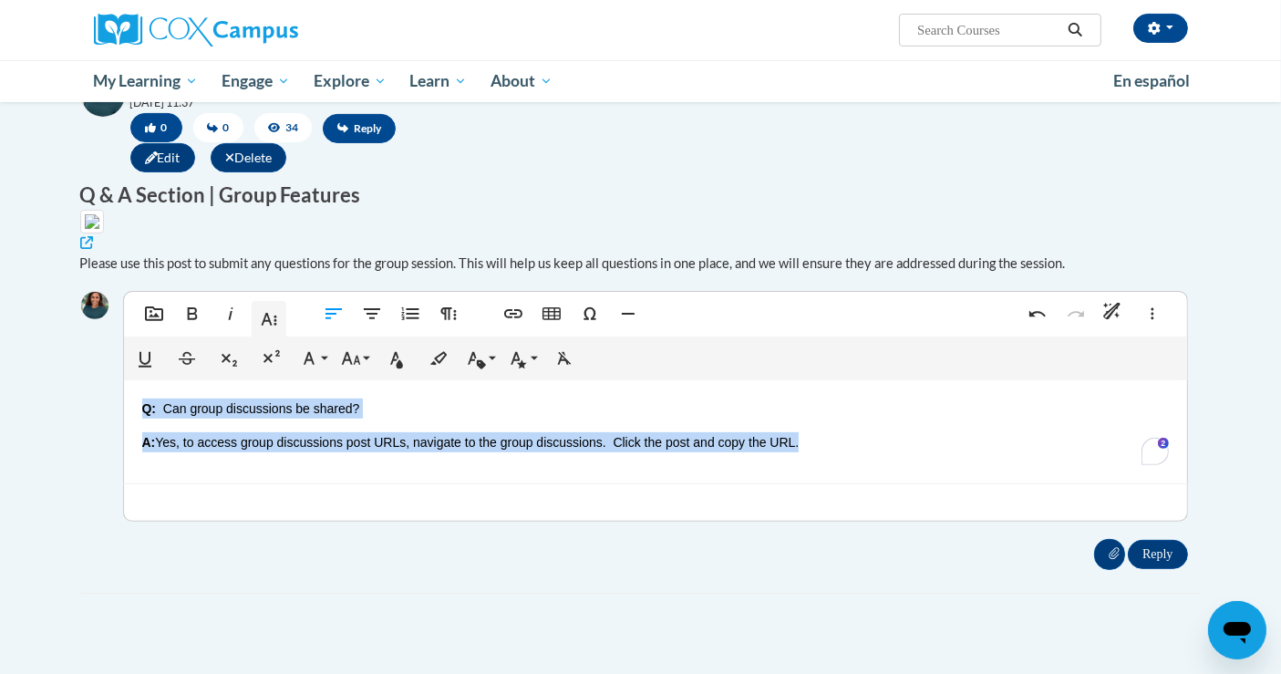
drag, startPoint x: 822, startPoint y: 462, endPoint x: 126, endPoint y: 429, distance: 697.2
click at [126, 429] on div "Q: Can group discussions be shared? A: Yes, to access group discussions post UR…" at bounding box center [655, 431] width 1063 height 103
copy div "Q: Can group discussions be shared? A: Yes, to access group discussions post UR…"
click at [840, 452] on p "A: Yes, to access group discussions post URLs, navigate to the group discussion…" at bounding box center [655, 442] width 1026 height 20
drag, startPoint x: 830, startPoint y: 462, endPoint x: 153, endPoint y: 433, distance: 677.9
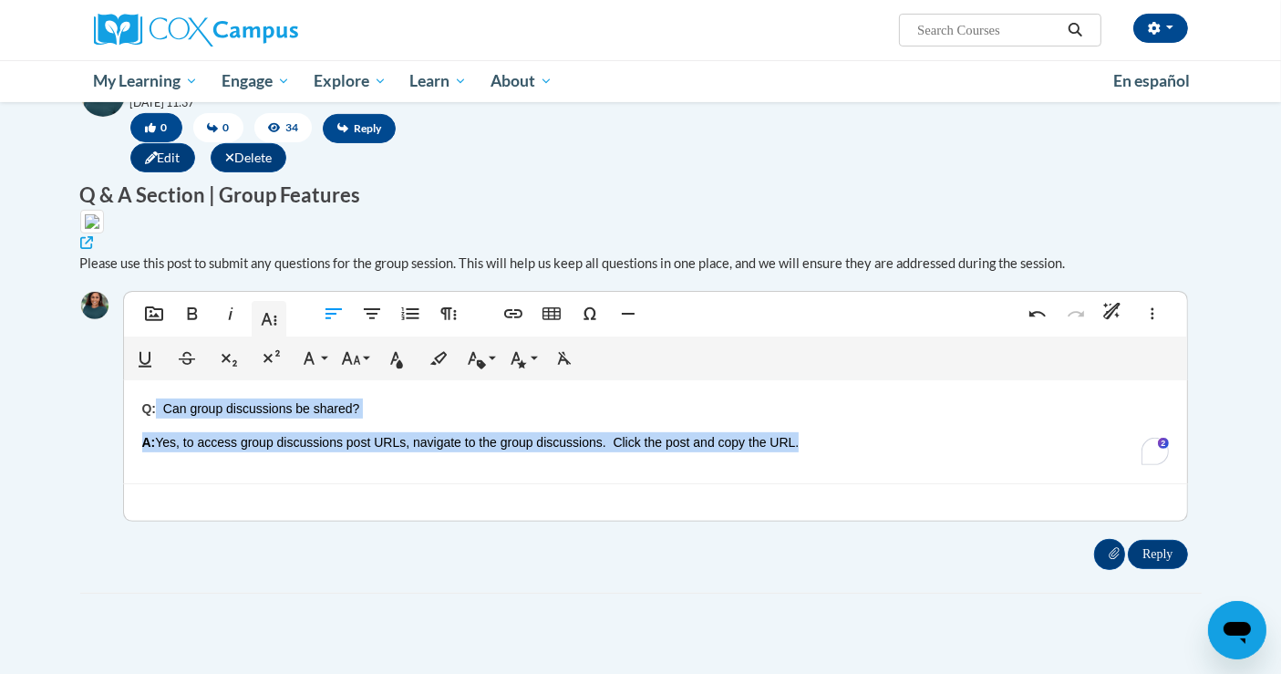
click at [153, 433] on div "Q: Can group discussions be shared? A: Yes, to access group discussions post UR…" at bounding box center [655, 431] width 1063 height 103
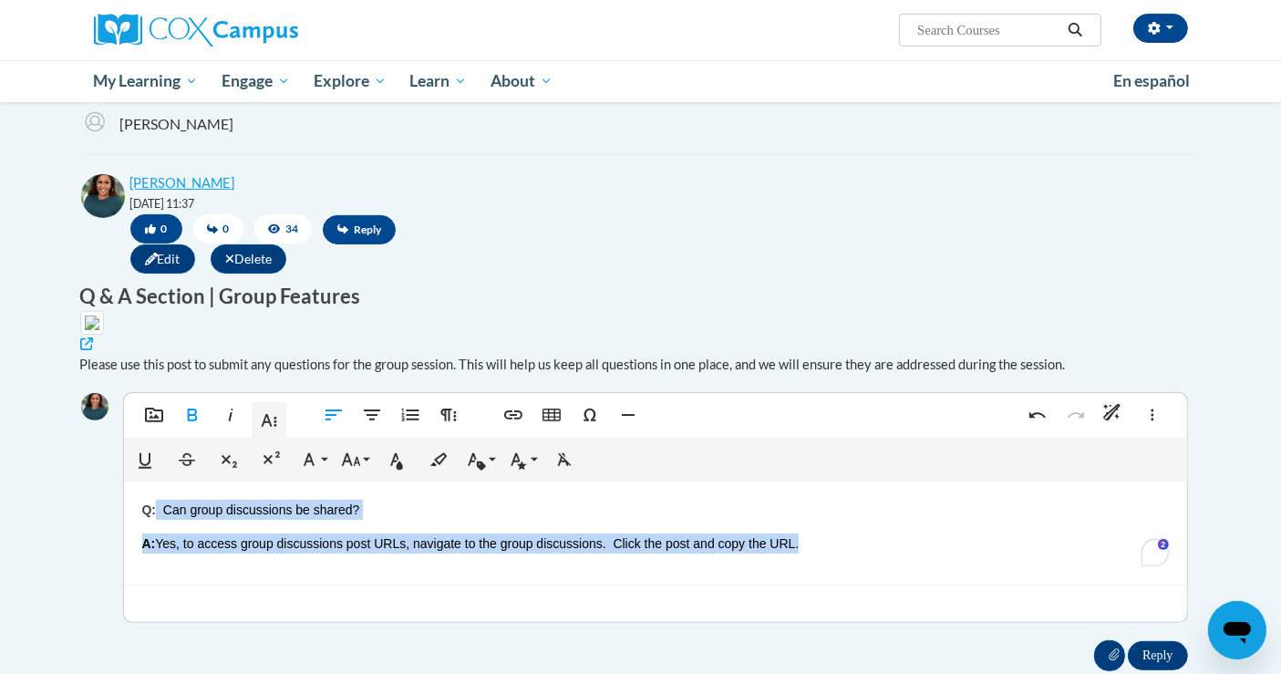
scroll to position [651, 0]
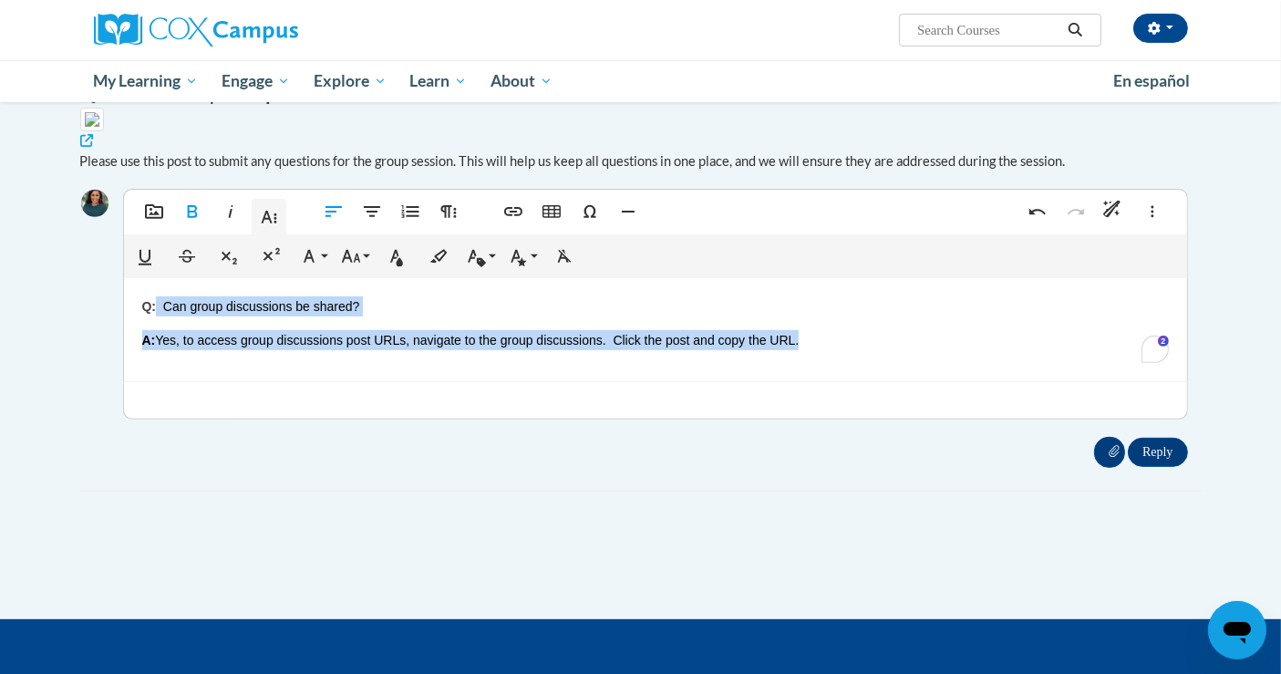
click at [830, 350] on p "A: Yes, to access group discussions post URLs, navigate to the group discussion…" at bounding box center [655, 340] width 1026 height 20
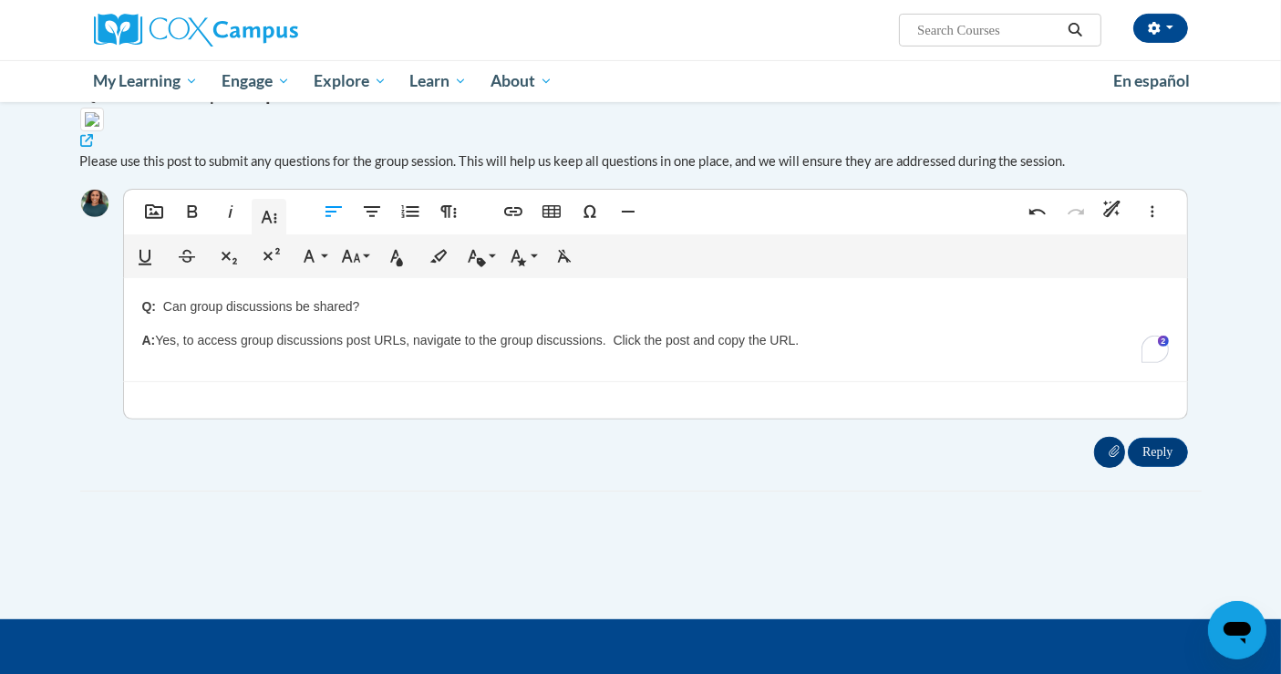
click at [1109, 467] on input "Attachment" at bounding box center [1108, 451] width 31 height 31
type input "C:\fakepath\Group_postsURLs.png"
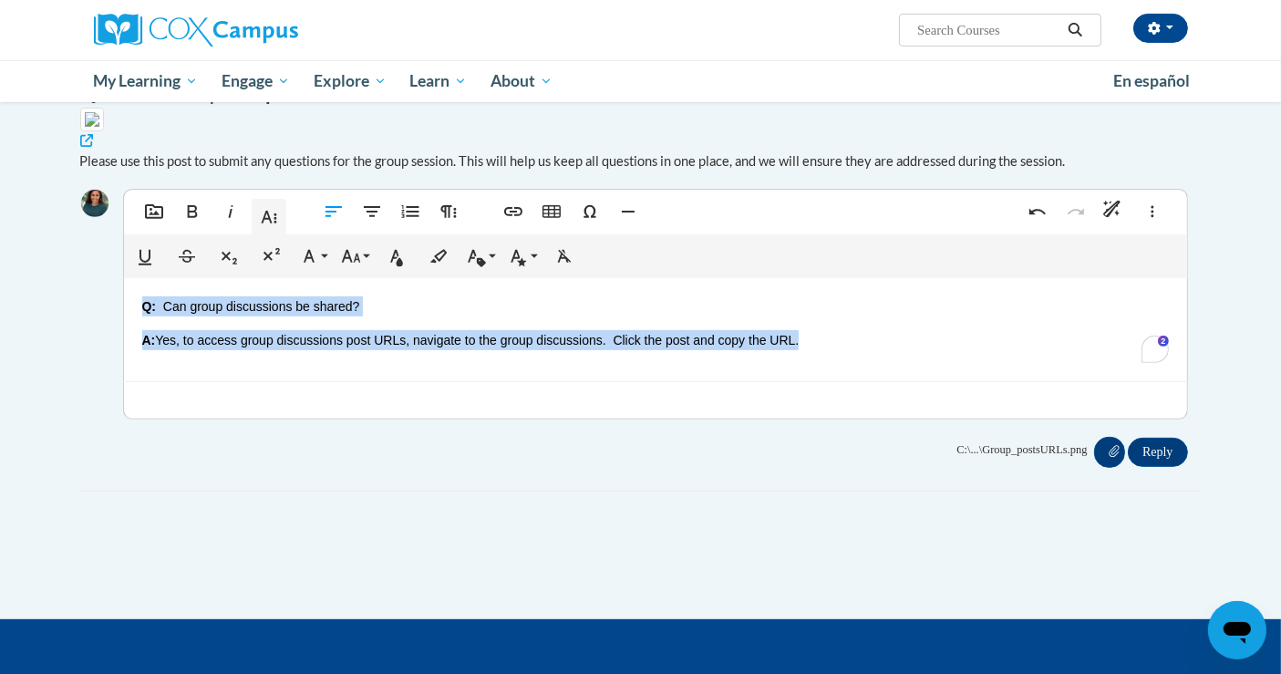
drag, startPoint x: 808, startPoint y: 369, endPoint x: 138, endPoint y: 337, distance: 670.8
click at [138, 337] on div "Q: Can group discussions be shared? A: Yes, to access group discussions post UR…" at bounding box center [655, 329] width 1063 height 103
copy div "Q: Can group discussions be shared? A: Yes, to access group discussions post UR…"
click at [480, 350] on p "A: Yes, to access group discussions post URLs, navigate to the group discussion…" at bounding box center [655, 340] width 1026 height 20
click at [515, 350] on p "A: Yes, to access group discussions post URLs, navigate to the group discussion…" at bounding box center [655, 340] width 1026 height 20
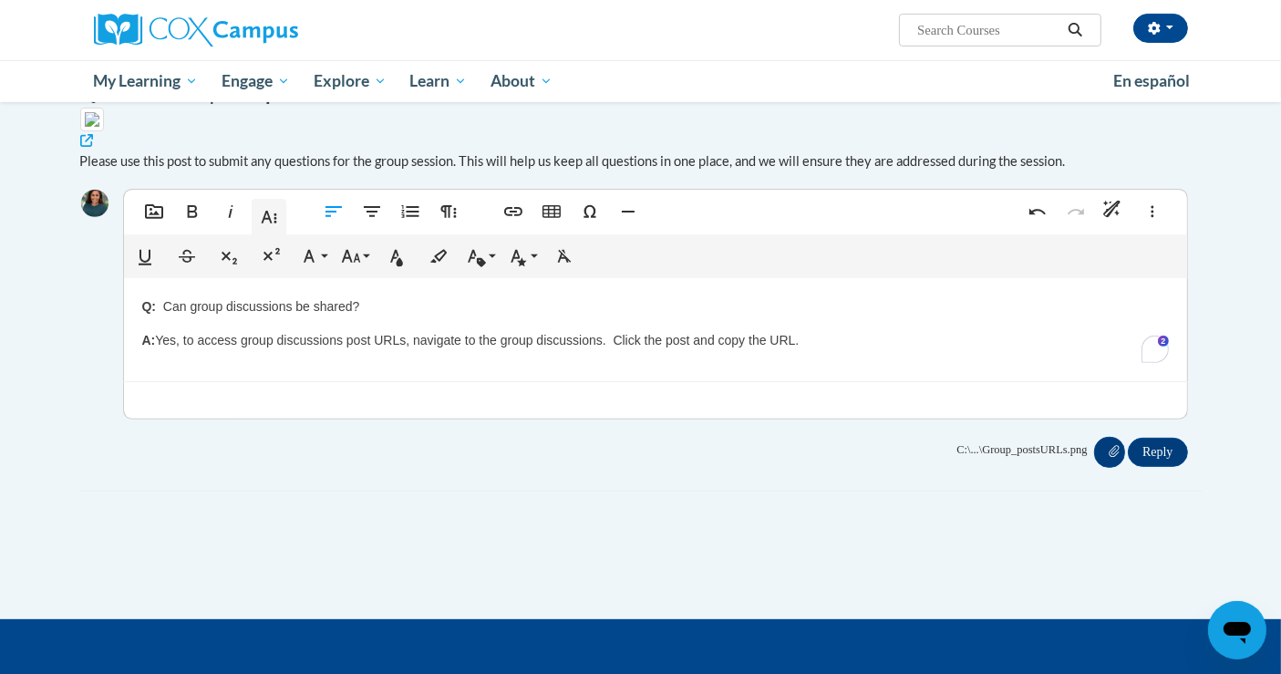
click at [503, 350] on p "A: Yes, to access group discussions post URLs, navigate to the group discussion…" at bounding box center [655, 340] width 1026 height 20
click at [578, 350] on p "A: Yes, to access group discussions post URLs, navigate to the My Learning>grou…" at bounding box center [655, 340] width 1026 height 20
click at [586, 350] on p "A: Yes, to access group discussions post URLs, navigate to the My Learning >gro…" at bounding box center [655, 340] width 1026 height 20
click at [598, 350] on p "A: Yes, to access group discussions post URLs, navigate to the My Learning > gr…" at bounding box center [655, 340] width 1026 height 20
click at [636, 350] on p "A: Yes, to access group discussions post URLs, navigate to the My Learning > Gr…" at bounding box center [655, 340] width 1026 height 20
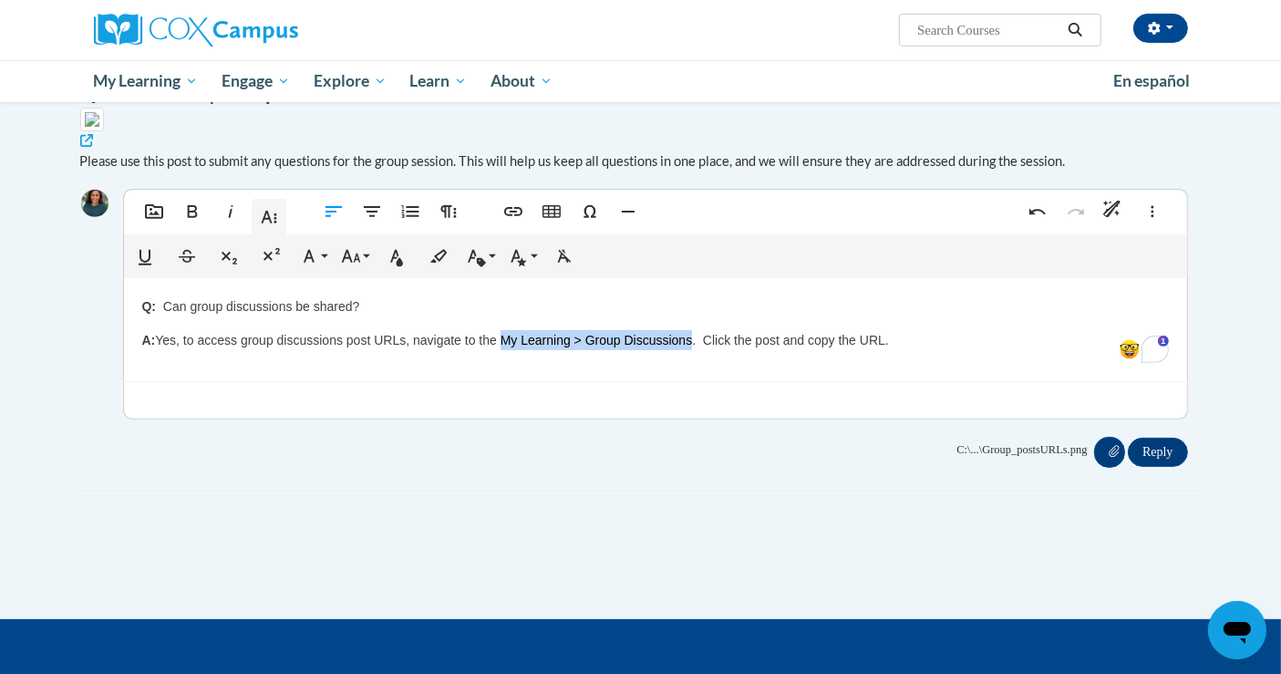
drag, startPoint x: 509, startPoint y: 365, endPoint x: 698, endPoint y: 366, distance: 189.6
click at [698, 350] on p "A: Yes, to access group discussions post URLs, navigate to the My Learning > Gr…" at bounding box center [655, 340] width 1026 height 20
click at [201, 222] on icon "button" at bounding box center [192, 212] width 22 height 22
click at [724, 350] on p "A: Yes, to access group discussions post URLs, navigate to the My Learning > Gr…" at bounding box center [655, 340] width 1026 height 20
click at [781, 350] on p "A: Yes, to access group discussions post URLs, navigate to the My Learning > Gr…" at bounding box center [655, 340] width 1026 height 20
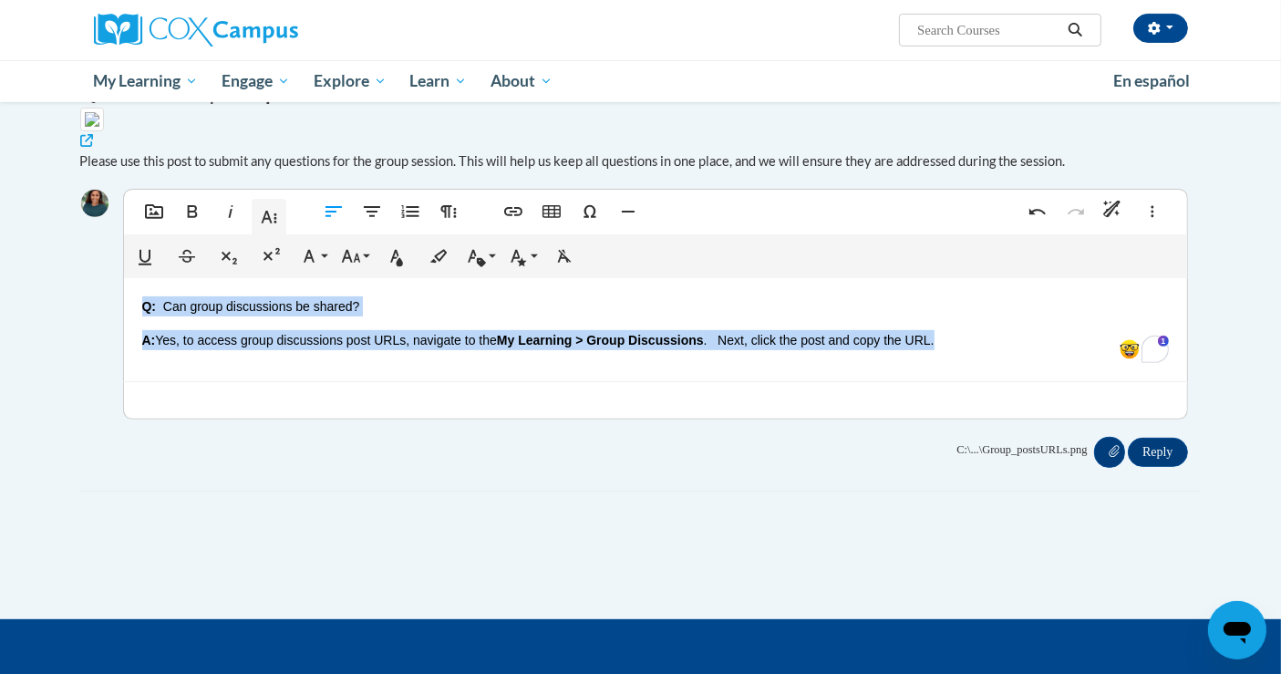
drag, startPoint x: 948, startPoint y: 374, endPoint x: 129, endPoint y: 326, distance: 820.9
click at [129, 326] on div "Q: Can group discussions be shared? A: Yes, to access group discussions post UR…" at bounding box center [655, 329] width 1063 height 103
copy div "Q: Can group discussions be shared? A: Yes, to access group discussions post UR…"
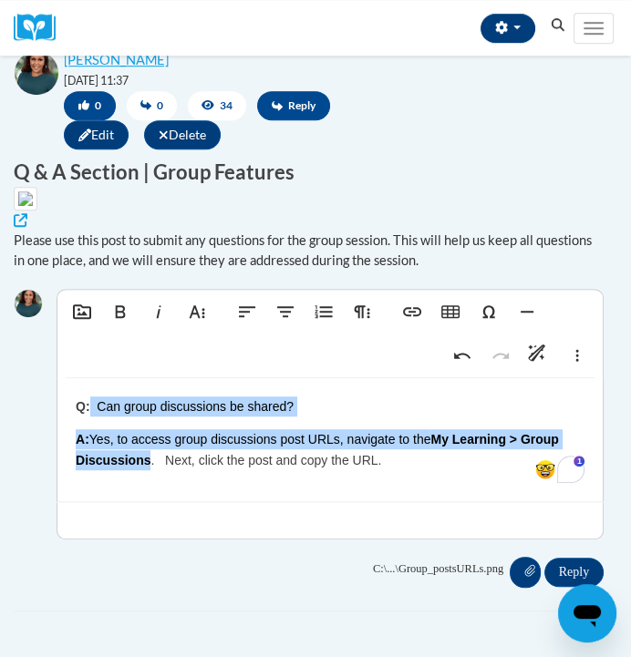
scroll to position [608, 0]
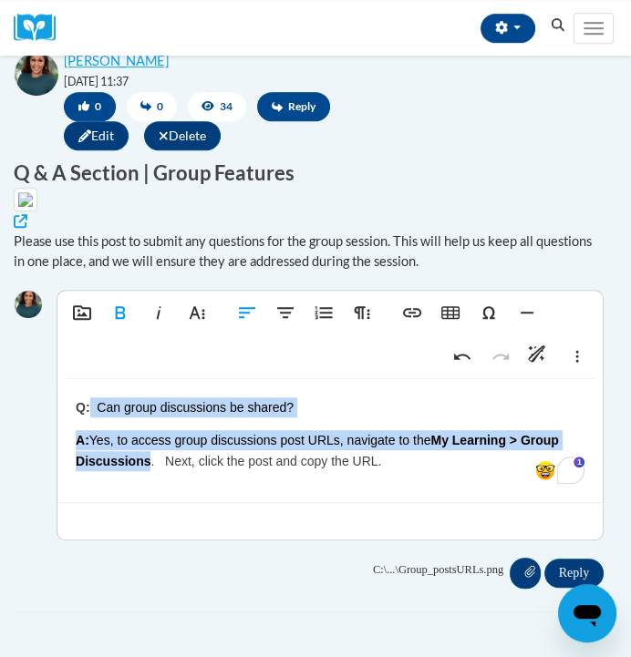
click at [216, 502] on div "Q: Can group discussions be shared? A: Yes, to access group discussions post UR…" at bounding box center [329, 440] width 545 height 123
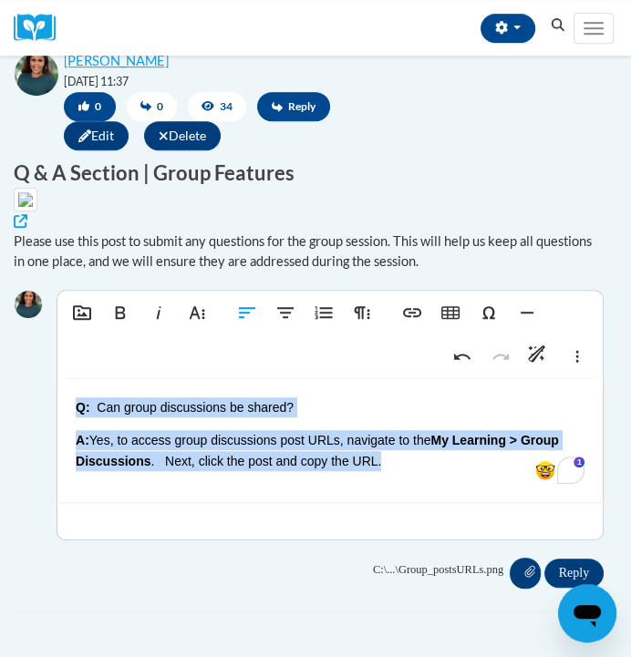
drag, startPoint x: 384, startPoint y: 493, endPoint x: 49, endPoint y: 428, distance: 340.7
click at [49, 428] on div "Add Media Bold Italic More Text Align Left Align Center Ordered List More Parag…" at bounding box center [309, 421] width 590 height 263
type textarea "<p><strong data-end="38" data-start="32">Q:</strong> Can group discussions be s…"
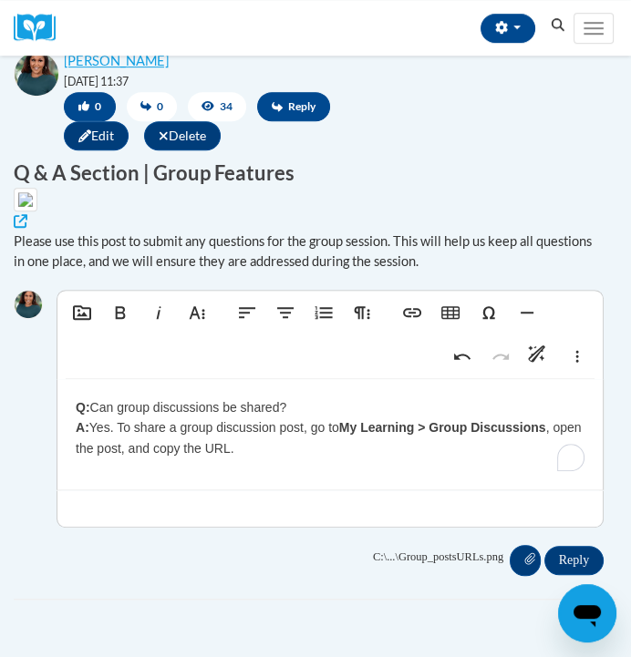
drag, startPoint x: 597, startPoint y: 622, endPoint x: 423, endPoint y: 609, distance: 174.6
click html
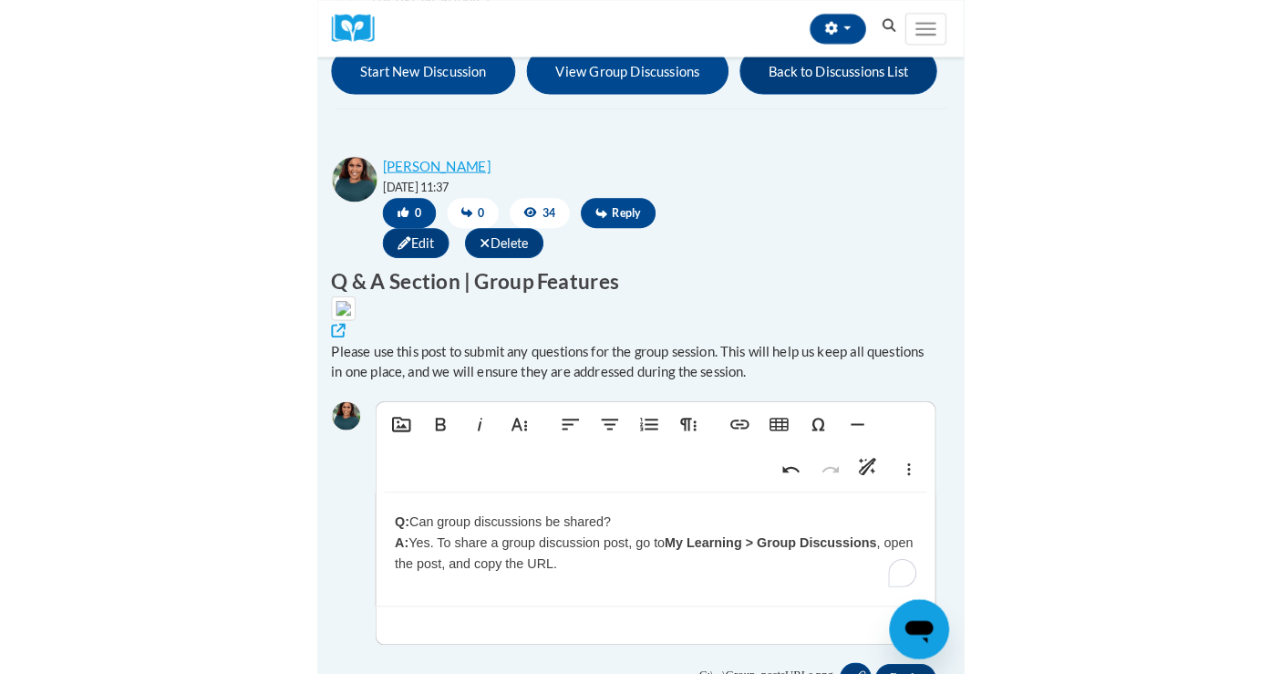
scroll to position [709, 0]
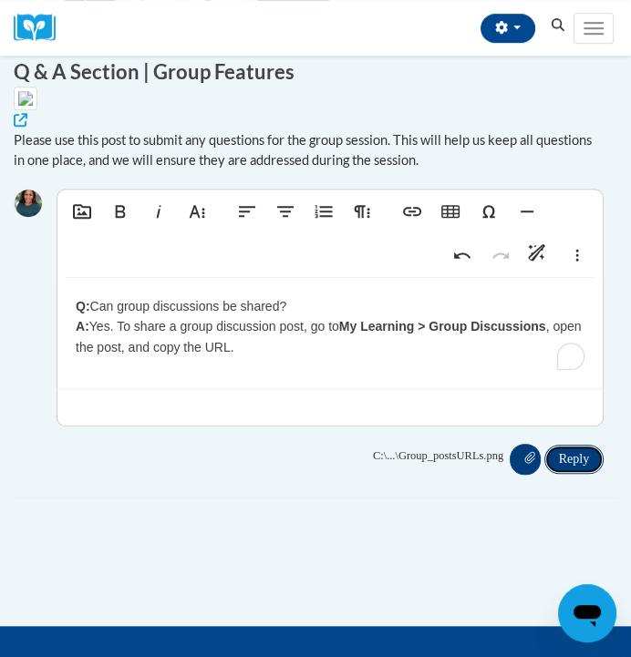
click at [567, 474] on input "Reply" at bounding box center [573, 459] width 59 height 29
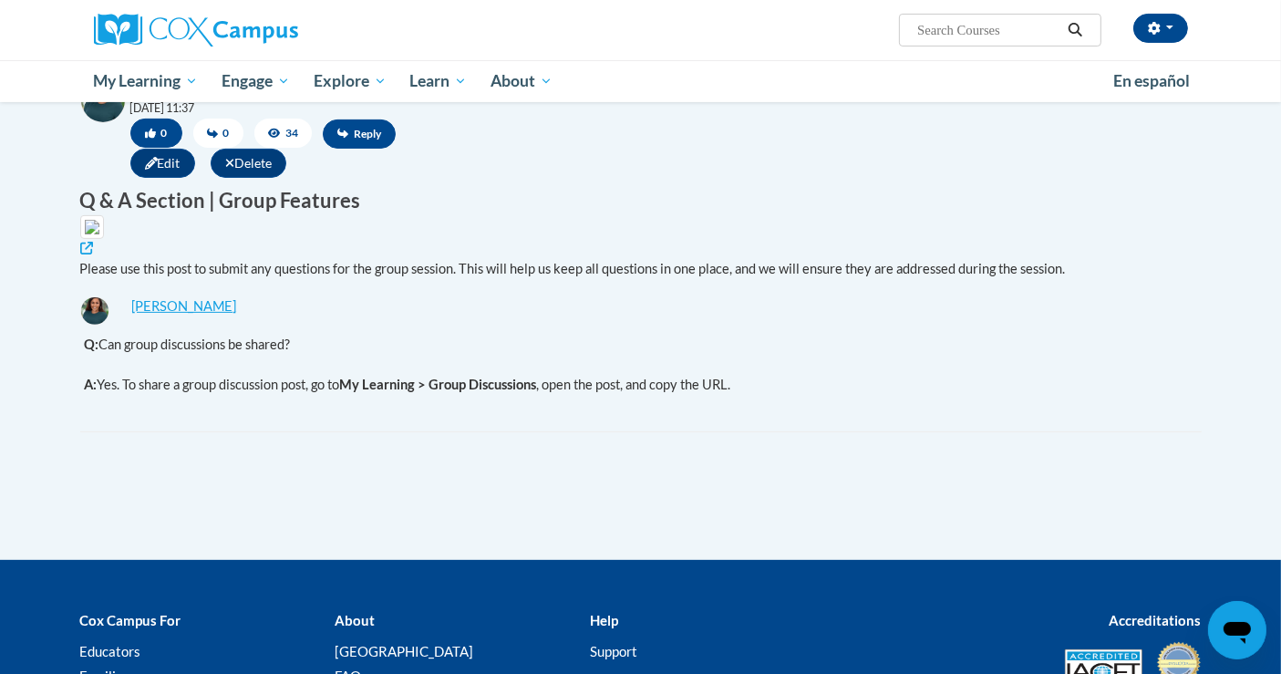
scroll to position [671, 0]
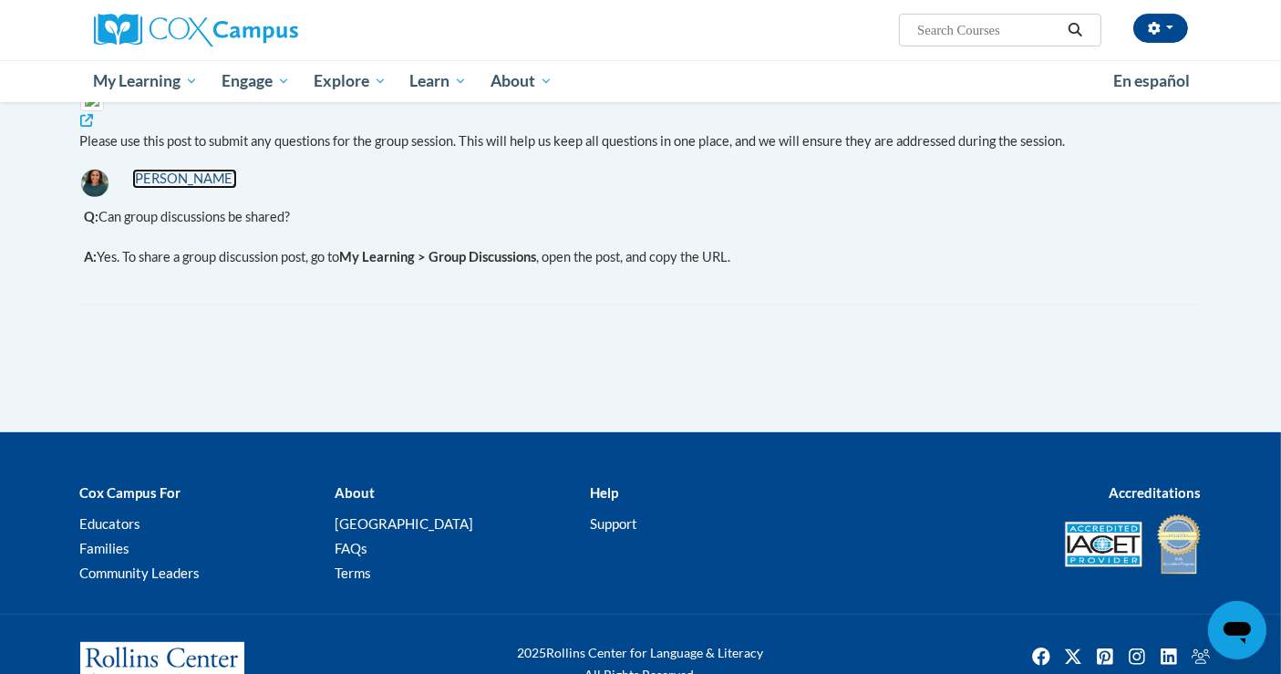
click at [151, 189] on link "[PERSON_NAME]" at bounding box center [184, 179] width 105 height 20
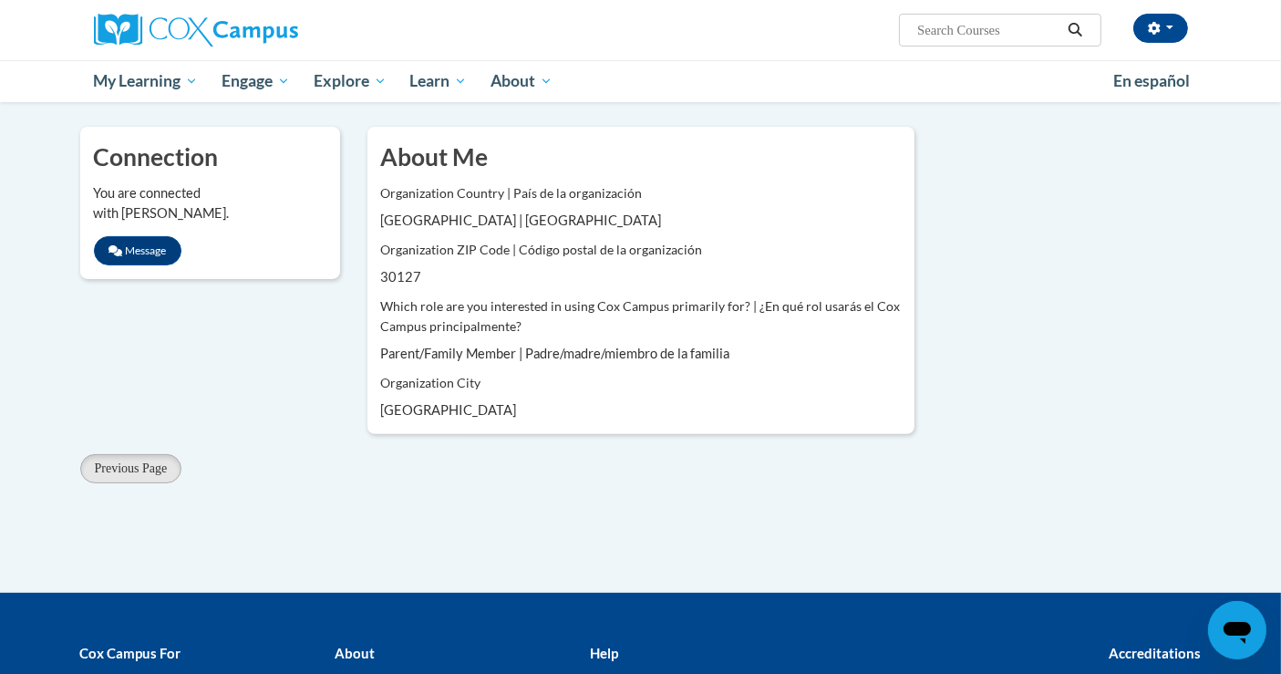
scroll to position [469, 0]
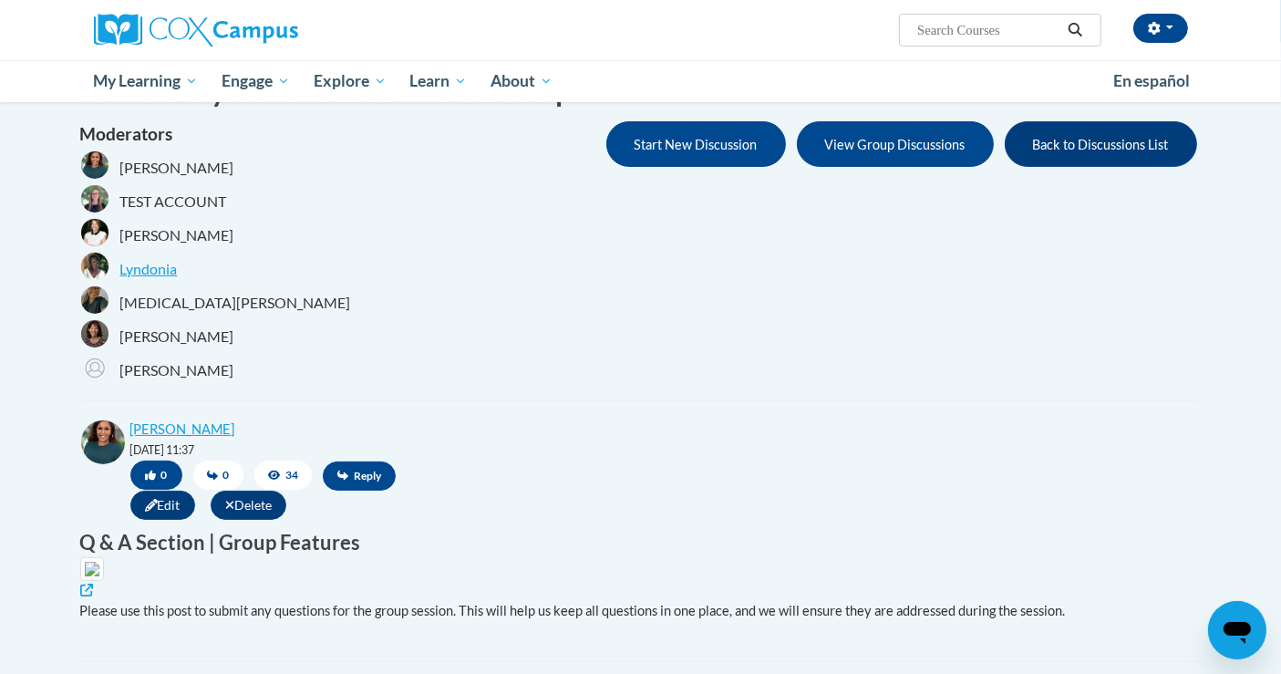
scroll to position [158, 0]
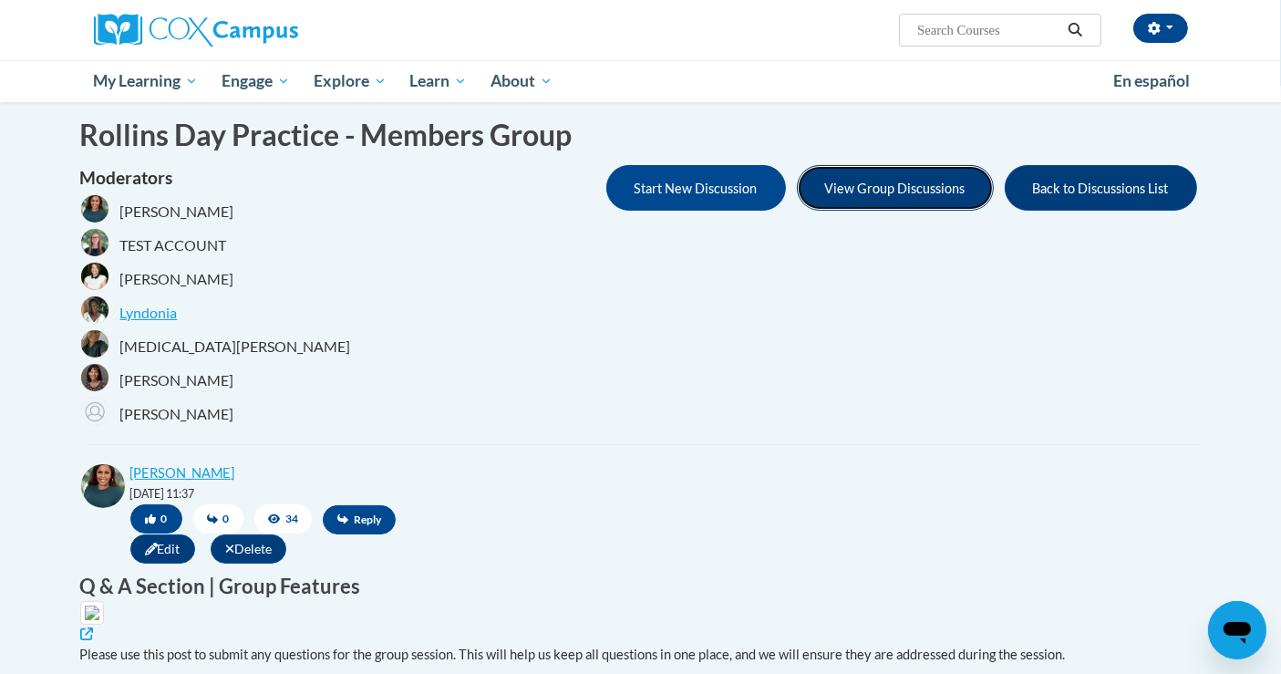
click at [863, 185] on button "View Group Discussions" at bounding box center [895, 188] width 197 height 46
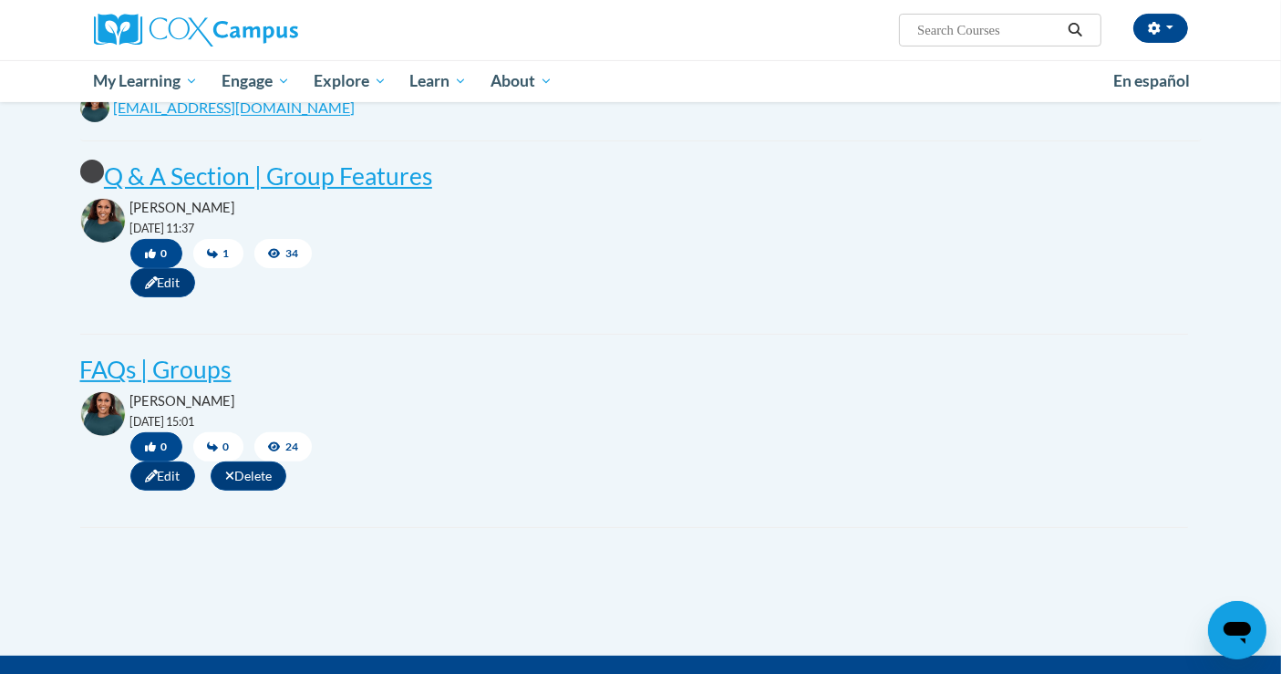
scroll to position [496, 0]
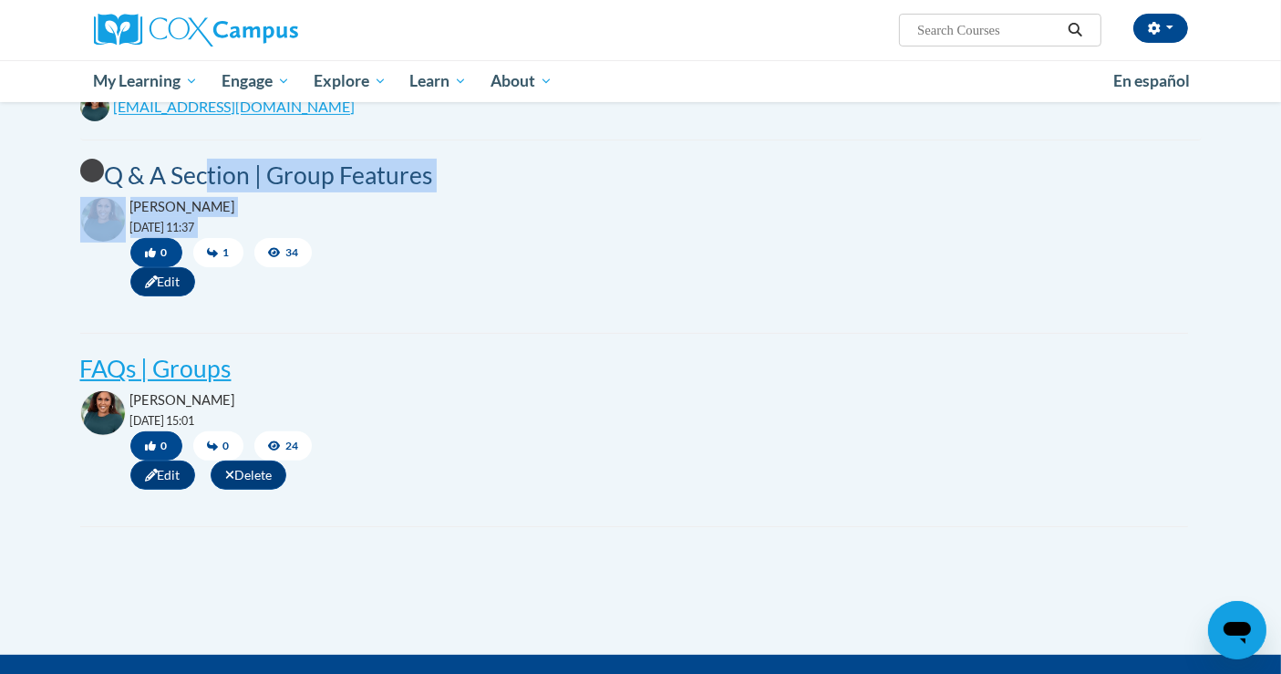
drag, startPoint x: 209, startPoint y: 249, endPoint x: 201, endPoint y: 170, distance: 79.6
click at [201, 170] on div "unread Q & A Section | Group Features [PERSON_NAME] [DATE] 11:37 0 1 34 Edit Re…" at bounding box center [634, 255] width 1135 height 193
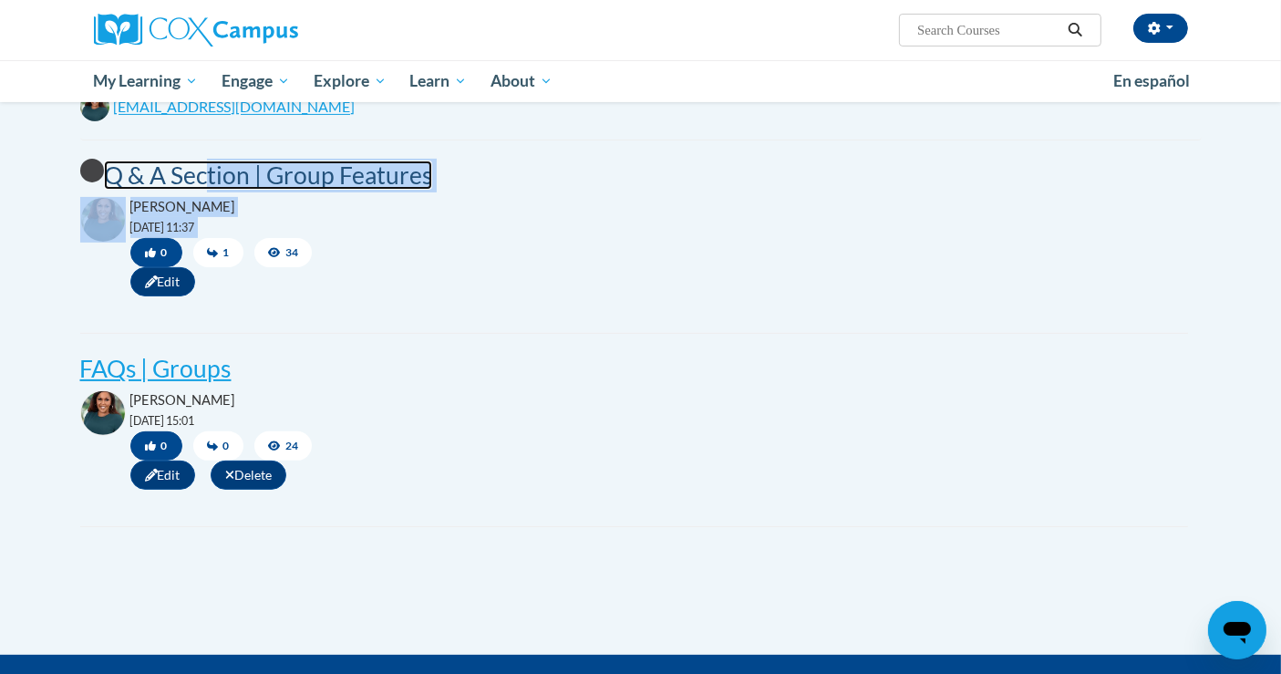
click at [189, 172] on post "Q & A Section | Group Features" at bounding box center [268, 174] width 328 height 29
